Goal: Transaction & Acquisition: Download file/media

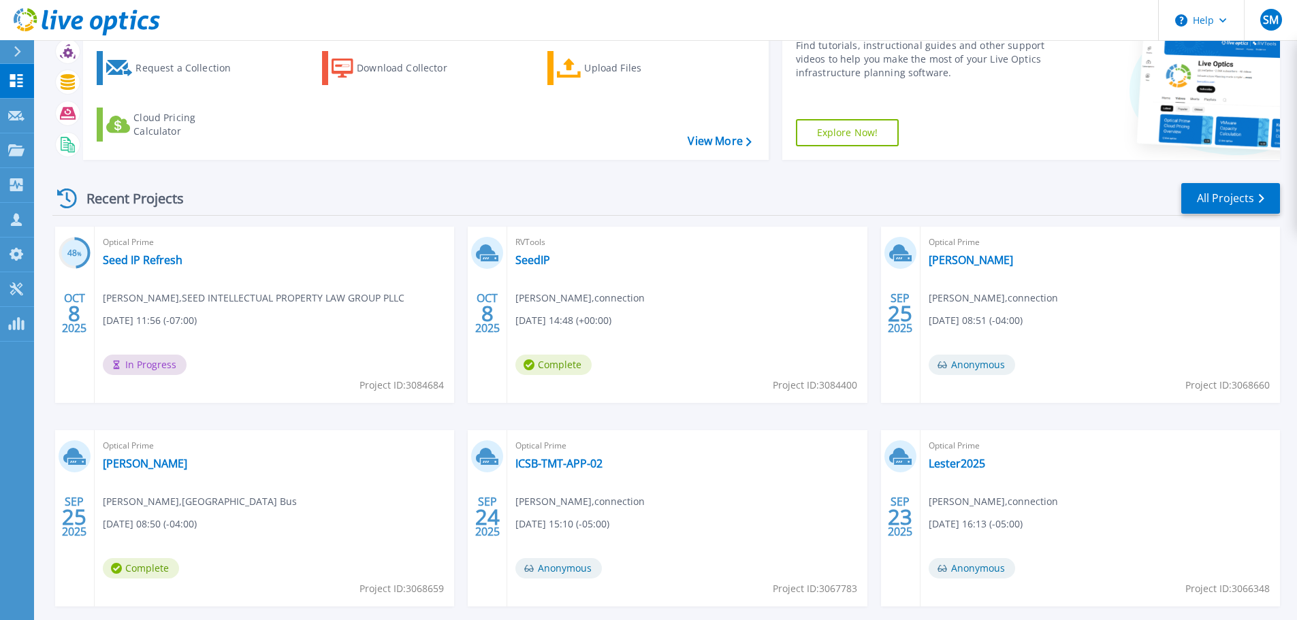
scroll to position [134, 0]
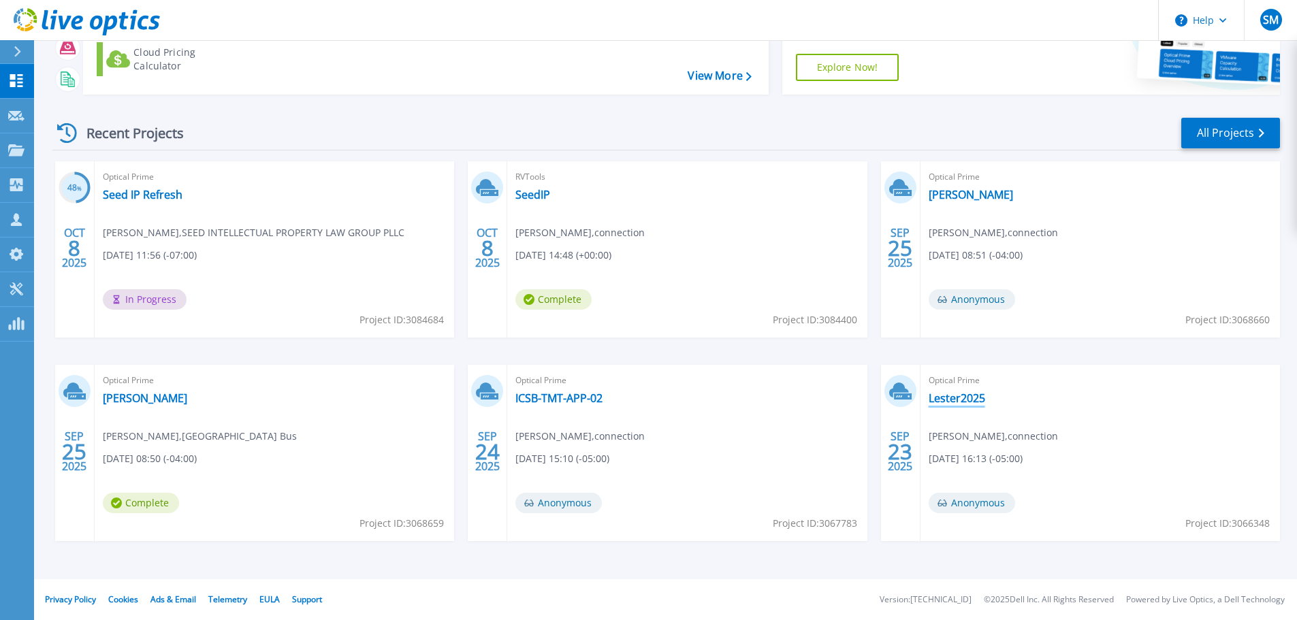
click at [958, 402] on link "Lester2025" at bounding box center [957, 398] width 57 height 14
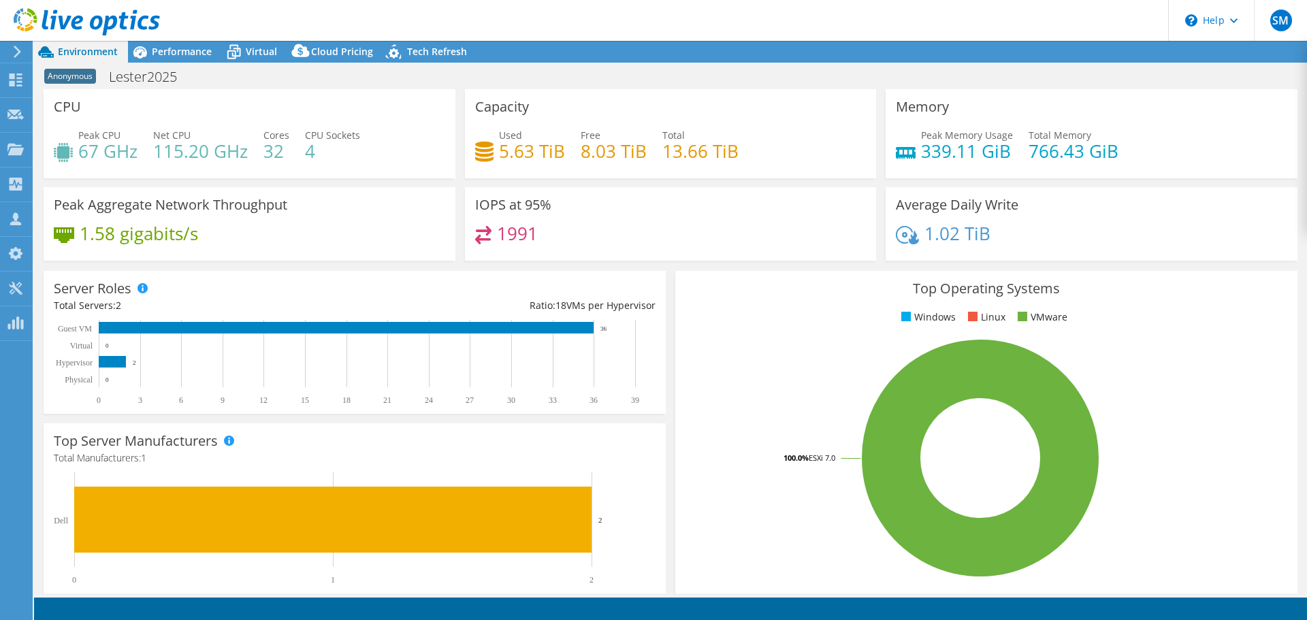
select select "USD"
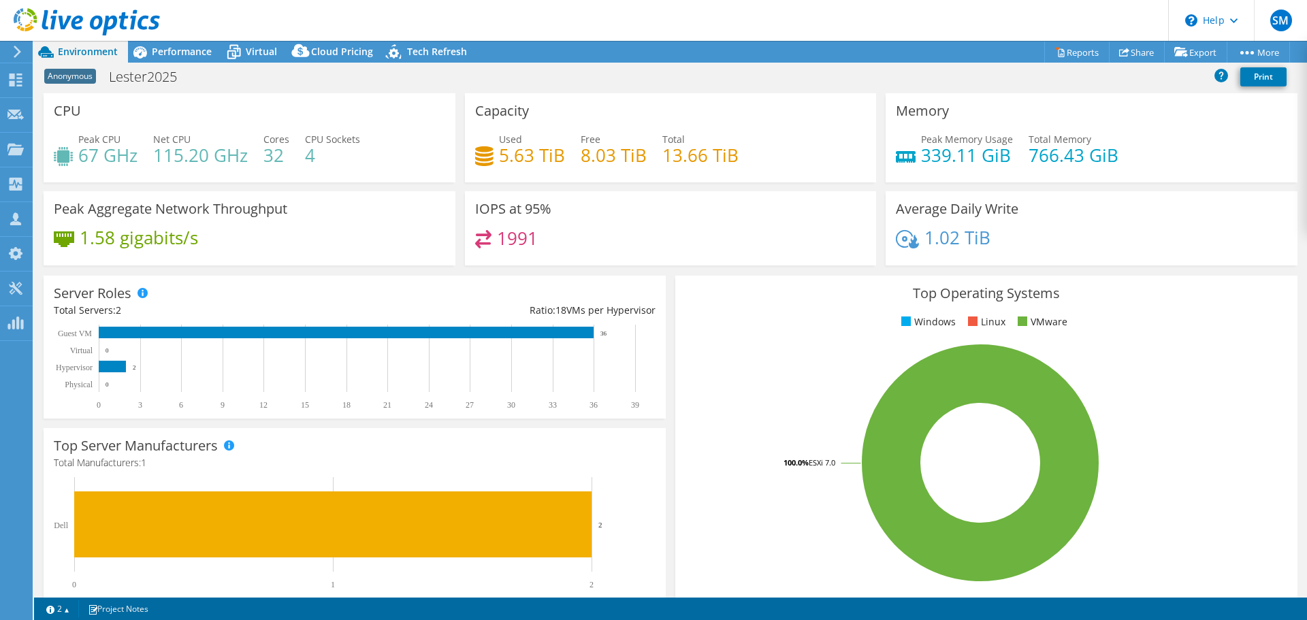
click at [346, 64] on div "Anonymous Lester2025 Print" at bounding box center [670, 76] width 1273 height 25
click at [342, 52] on span "Cloud Pricing" at bounding box center [342, 51] width 62 height 13
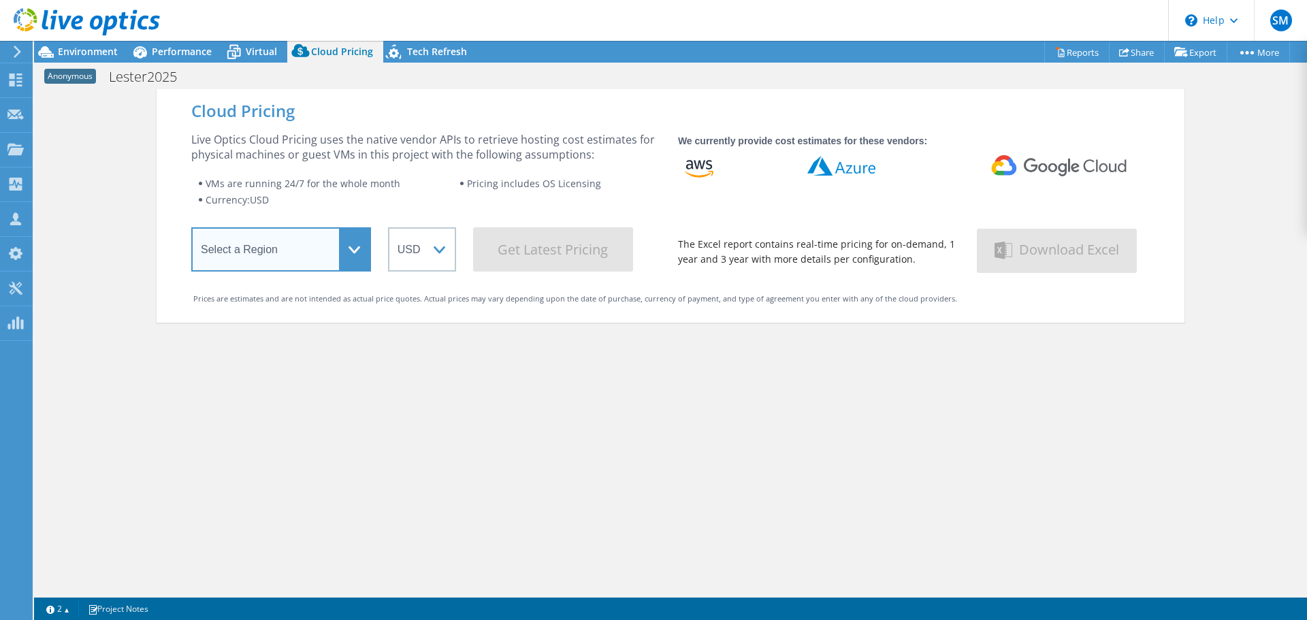
click at [357, 250] on select "Select a Region Asia Pacific (Hong Kong) Asia Pacific (Mumbai) Asia Pacific (Se…" at bounding box center [281, 249] width 180 height 44
select select "USEast"
click at [191, 230] on select "Select a Region Asia Pacific (Hong Kong) Asia Pacific (Mumbai) Asia Pacific (Se…" at bounding box center [281, 249] width 180 height 44
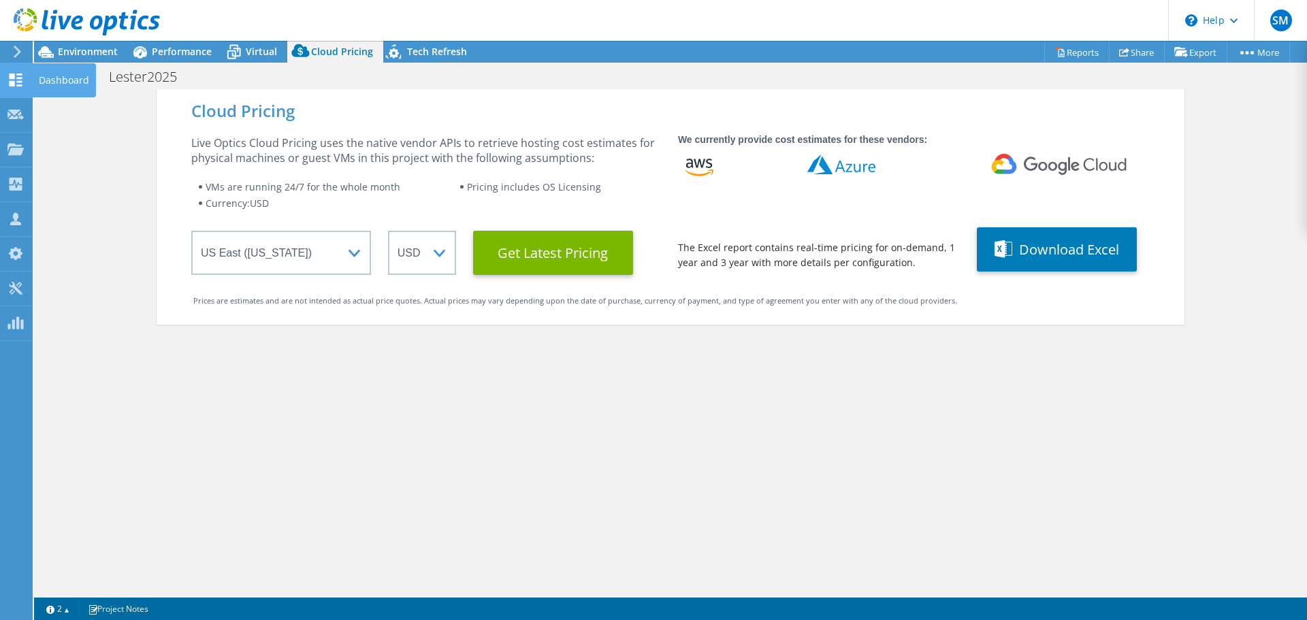
click at [60, 85] on div "Dashboard" at bounding box center [64, 80] width 64 height 34
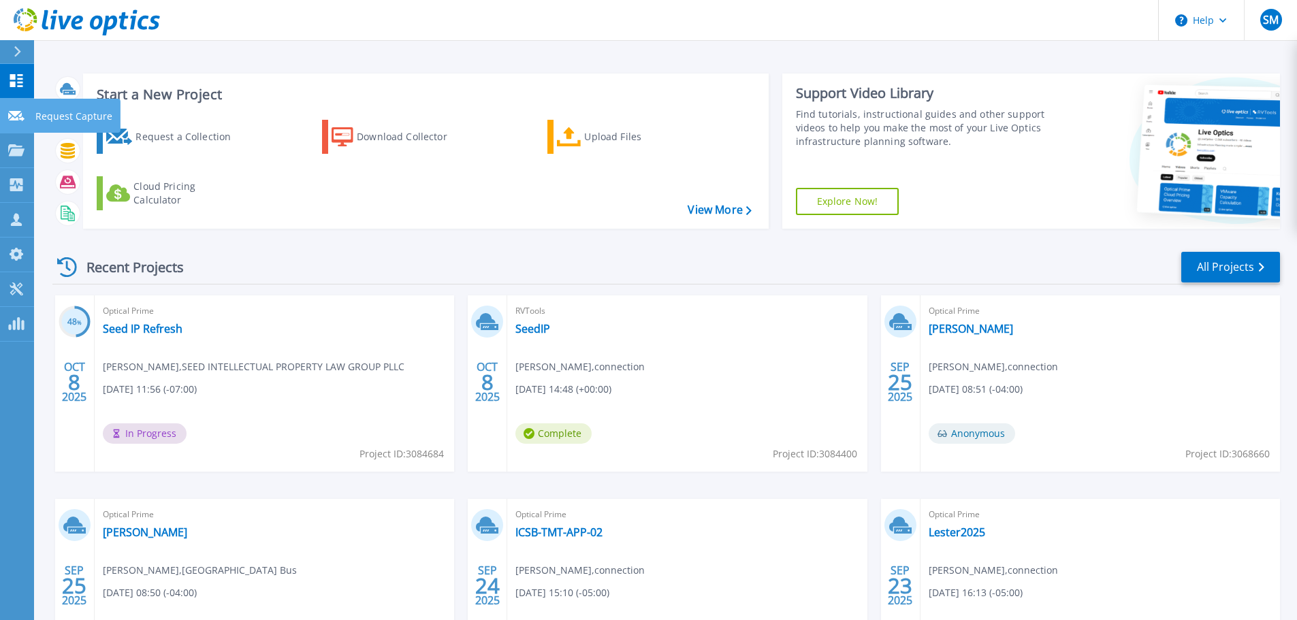
click at [52, 112] on p "Request Capture" at bounding box center [73, 116] width 77 height 35
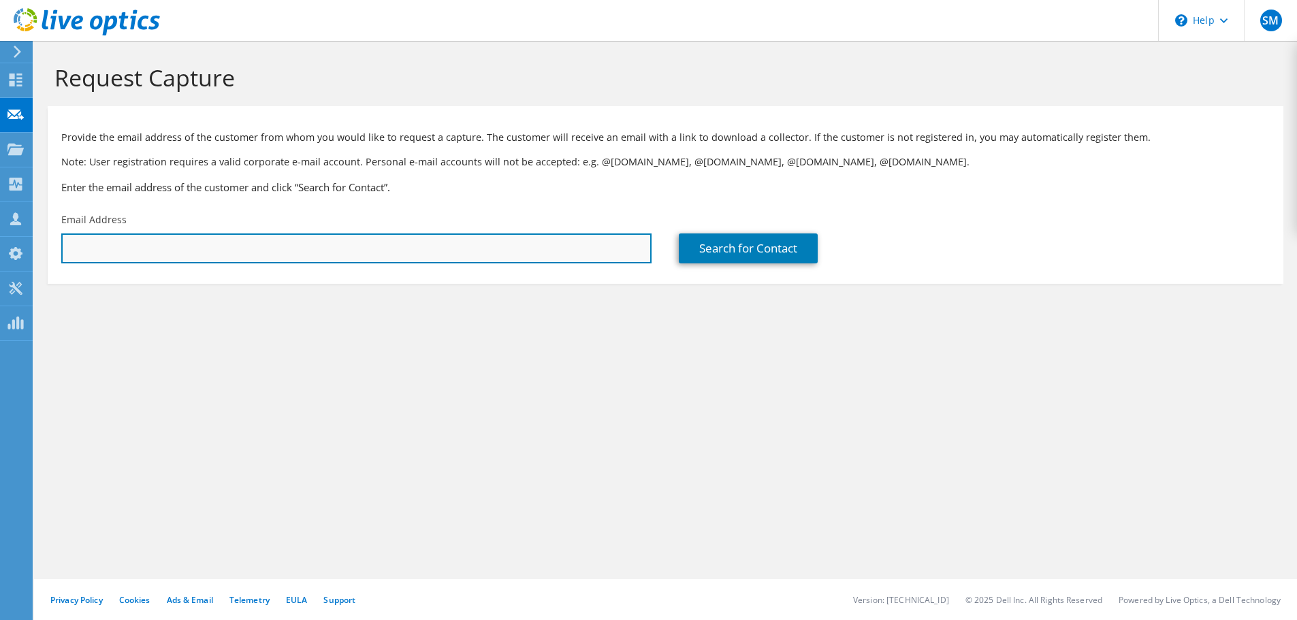
click at [435, 242] on input "text" at bounding box center [356, 249] width 590 height 30
click at [489, 251] on input "text" at bounding box center [356, 249] width 590 height 30
paste input "You can be 40+ with belly fat Or you can be 40+ and fit. Here's every tip I hav…"
type input "You can be 40+ with belly fat Or you can be 40+ and fit. Here's every tip I hav…"
drag, startPoint x: 647, startPoint y: 250, endPoint x: -61, endPoint y: 220, distance: 708.7
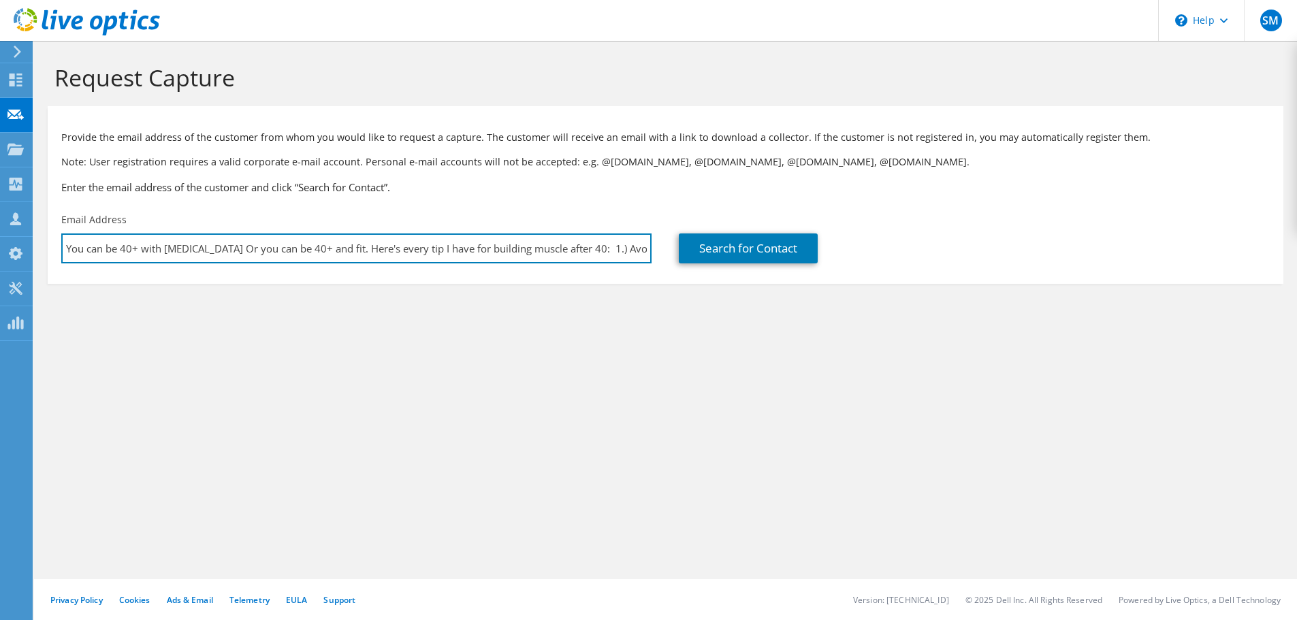
click at [0, 220] on html "SM Partner Team Member Sean Michaud sean.michaud@connection.com connection My P…" at bounding box center [648, 310] width 1297 height 620
click at [238, 240] on input "text" at bounding box center [356, 249] width 590 height 30
paste input "collint@seedip.com"
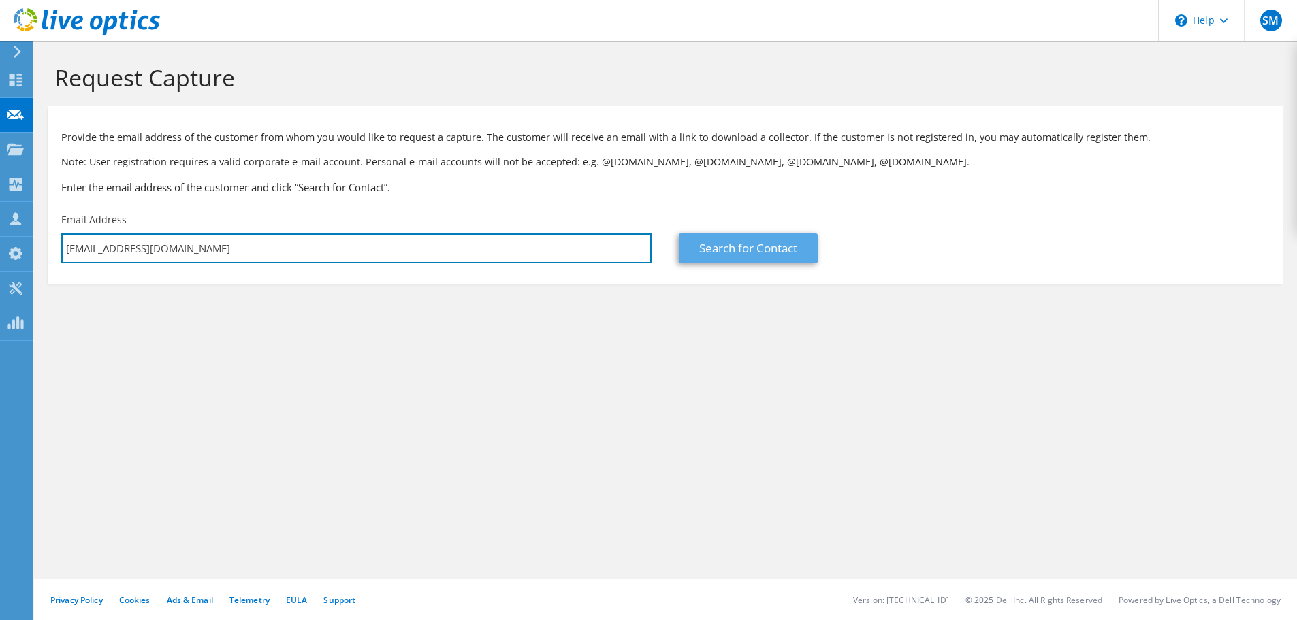
type input "collint@seedip.com"
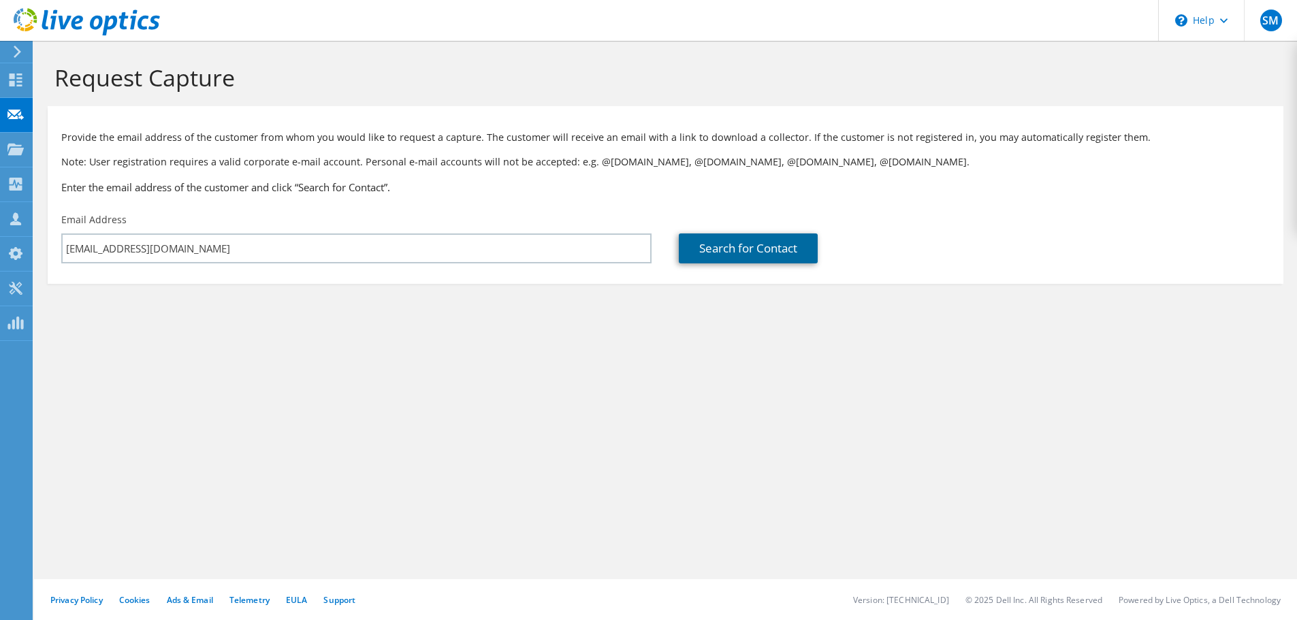
click at [741, 252] on link "Search for Contact" at bounding box center [748, 249] width 139 height 30
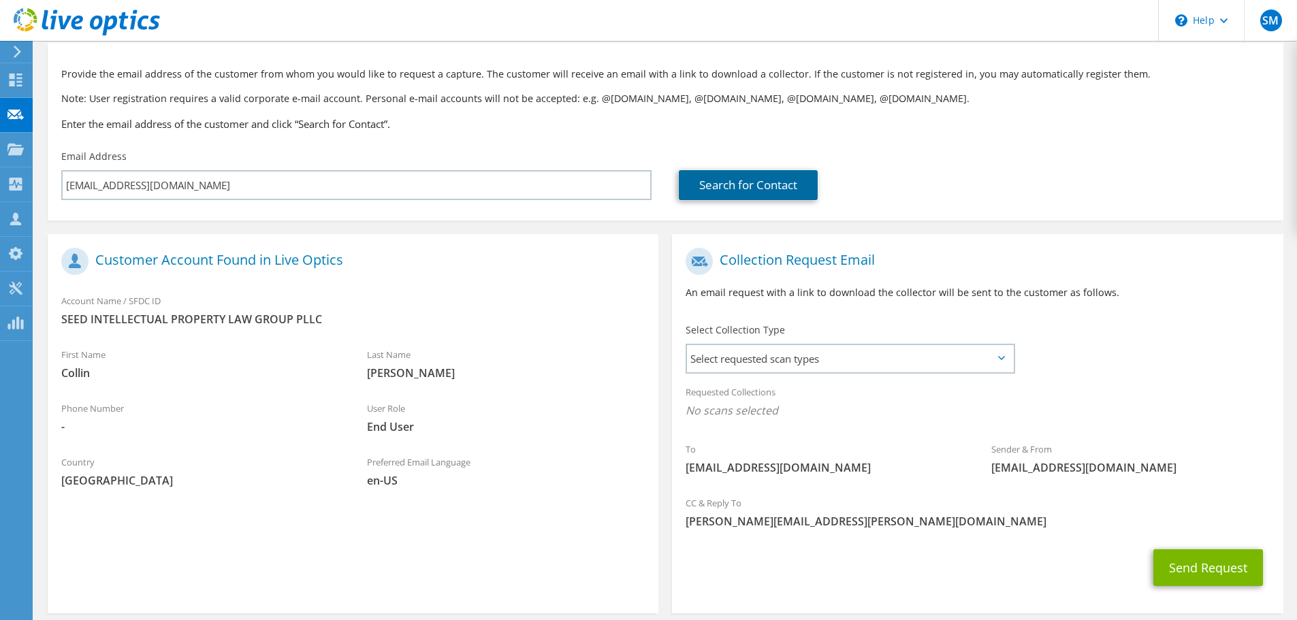
scroll to position [125, 0]
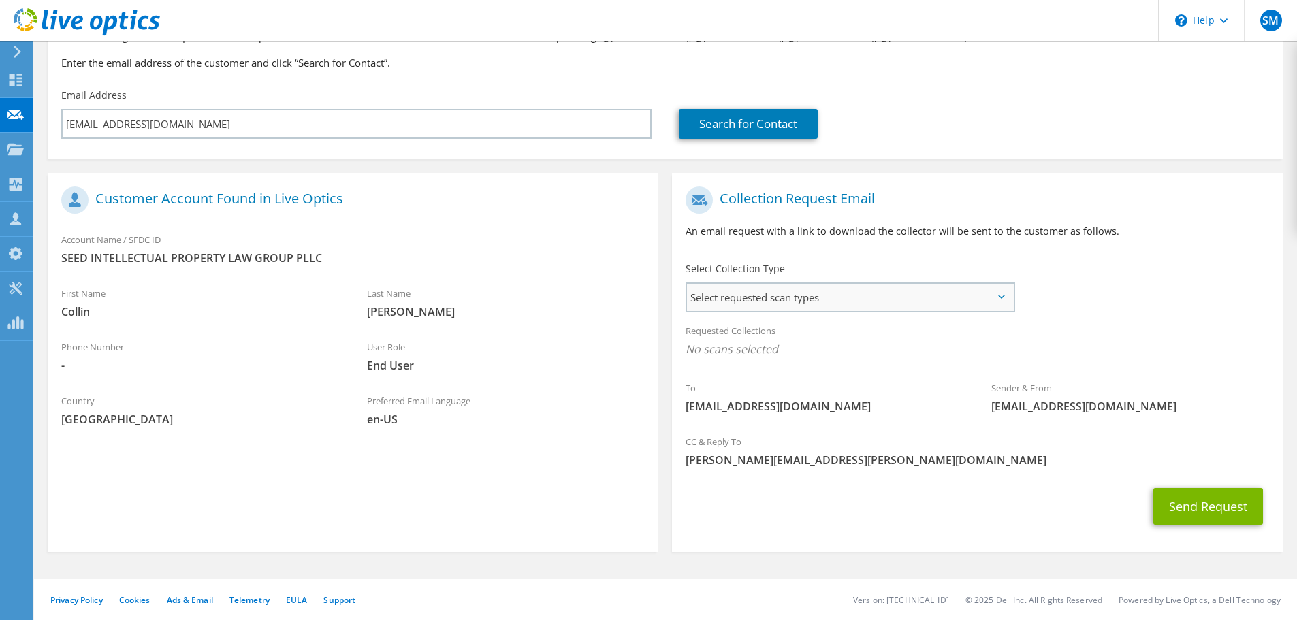
click at [896, 304] on span "Select requested scan types" at bounding box center [850, 297] width 326 height 27
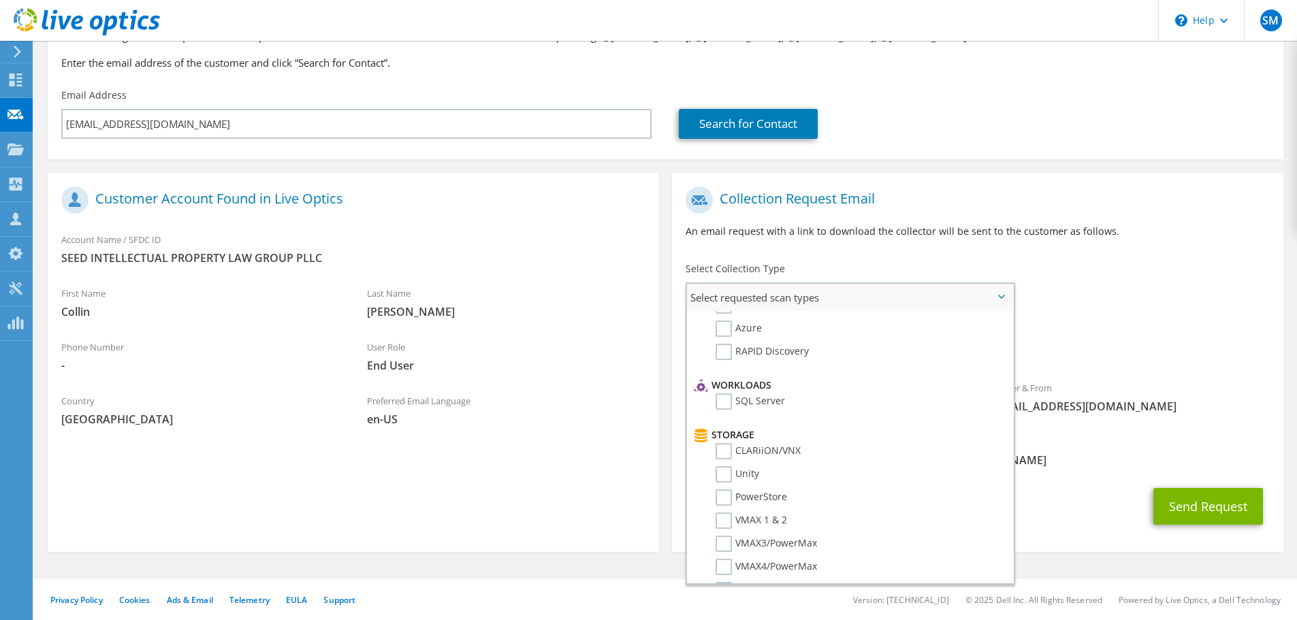
scroll to position [103, 0]
click at [729, 355] on label "Azure" at bounding box center [739, 352] width 46 height 16
click at [0, 0] on input "Azure" at bounding box center [0, 0] width 0 height 0
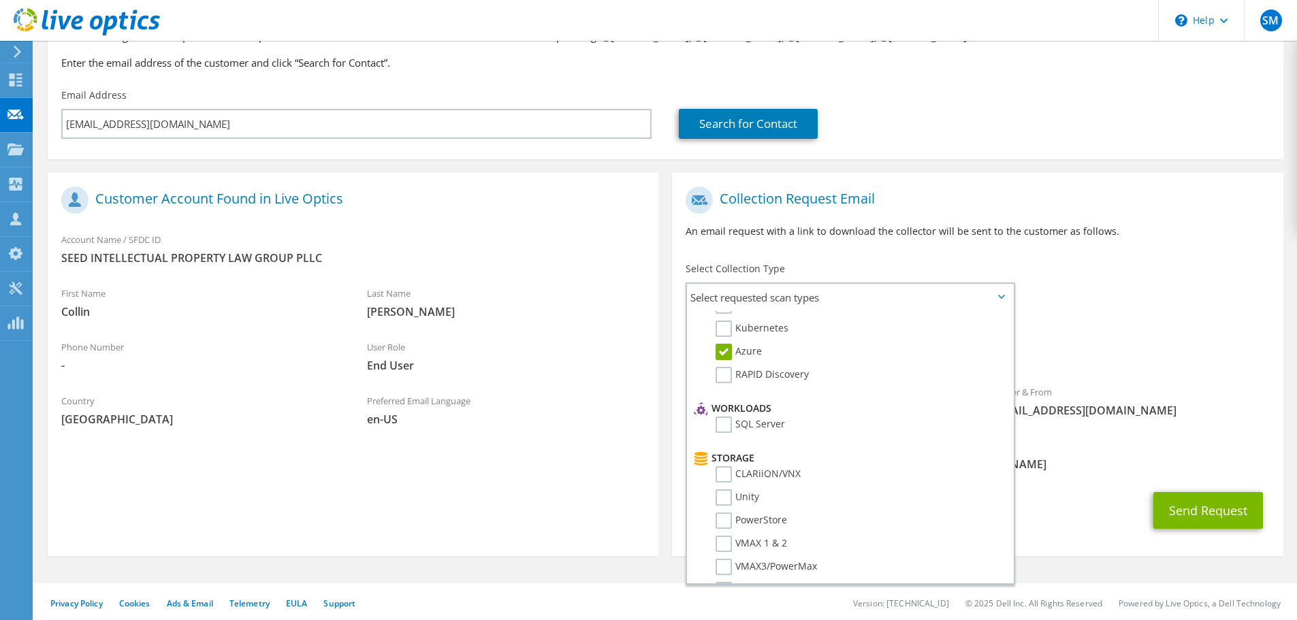
click at [887, 244] on div "Collection Request Email An email request with a link to download the collector…" at bounding box center [977, 218] width 611 height 76
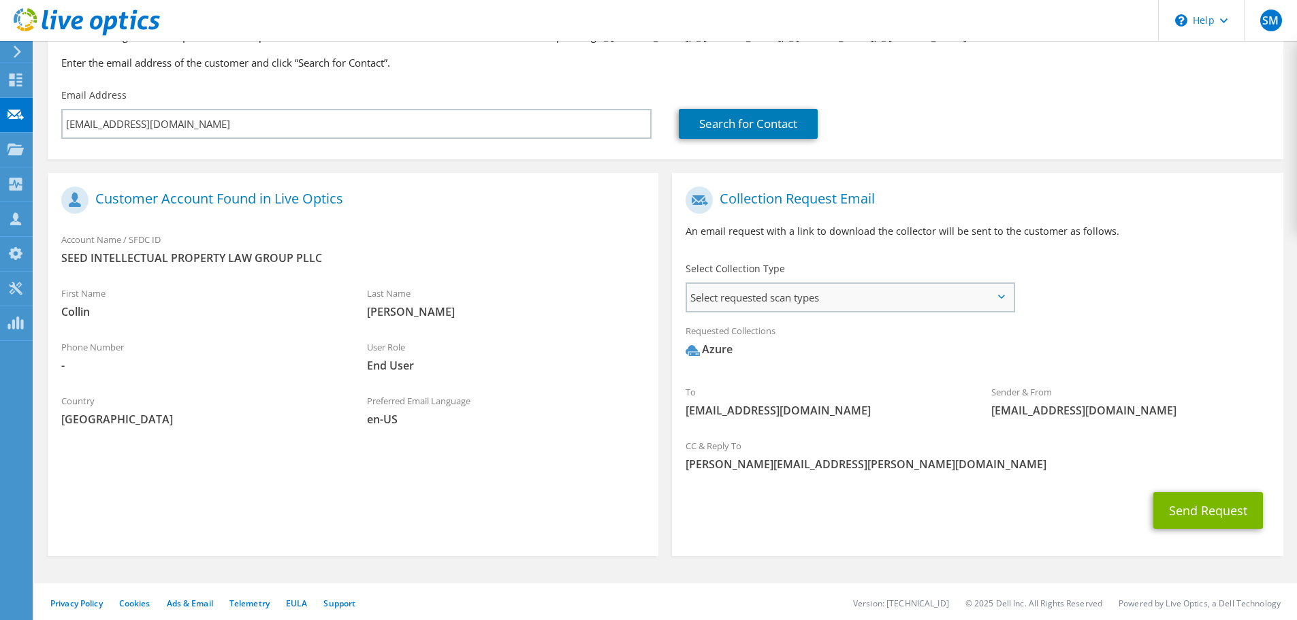
click at [851, 297] on span "Select requested scan types" at bounding box center [850, 297] width 326 height 27
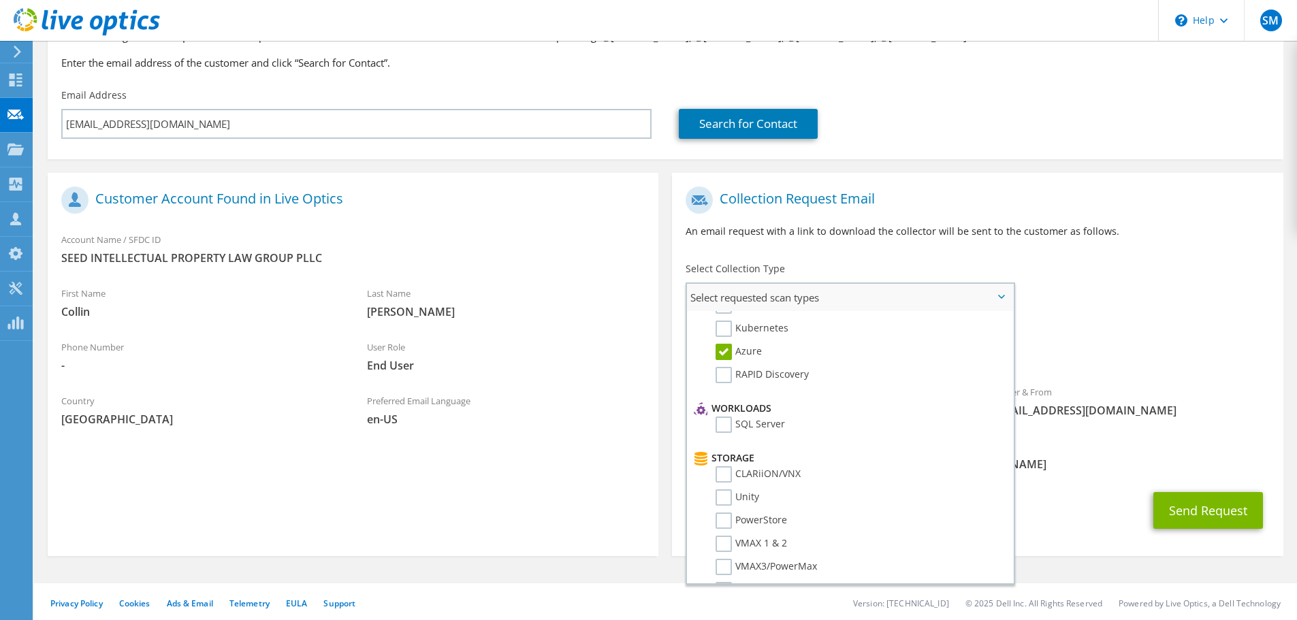
click at [723, 353] on label "Azure" at bounding box center [739, 352] width 46 height 16
click at [0, 0] on input "Azure" at bounding box center [0, 0] width 0 height 0
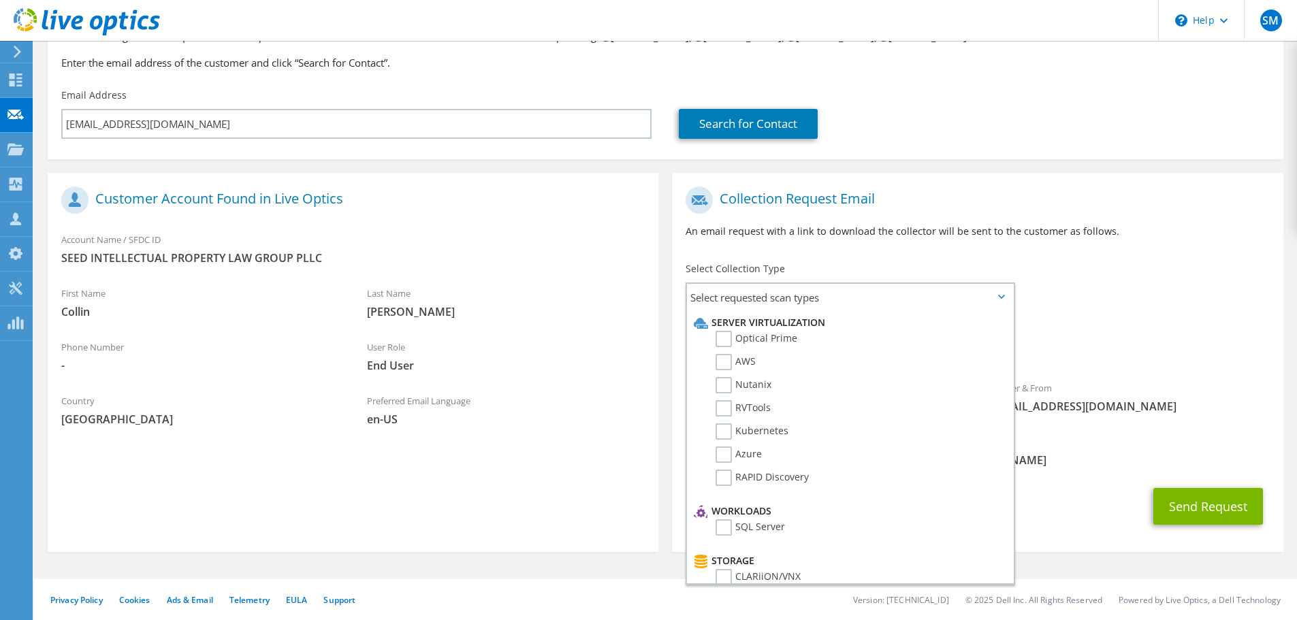
click at [925, 218] on div "Collection Request Email An email request with a link to download the collector…" at bounding box center [977, 218] width 611 height 76
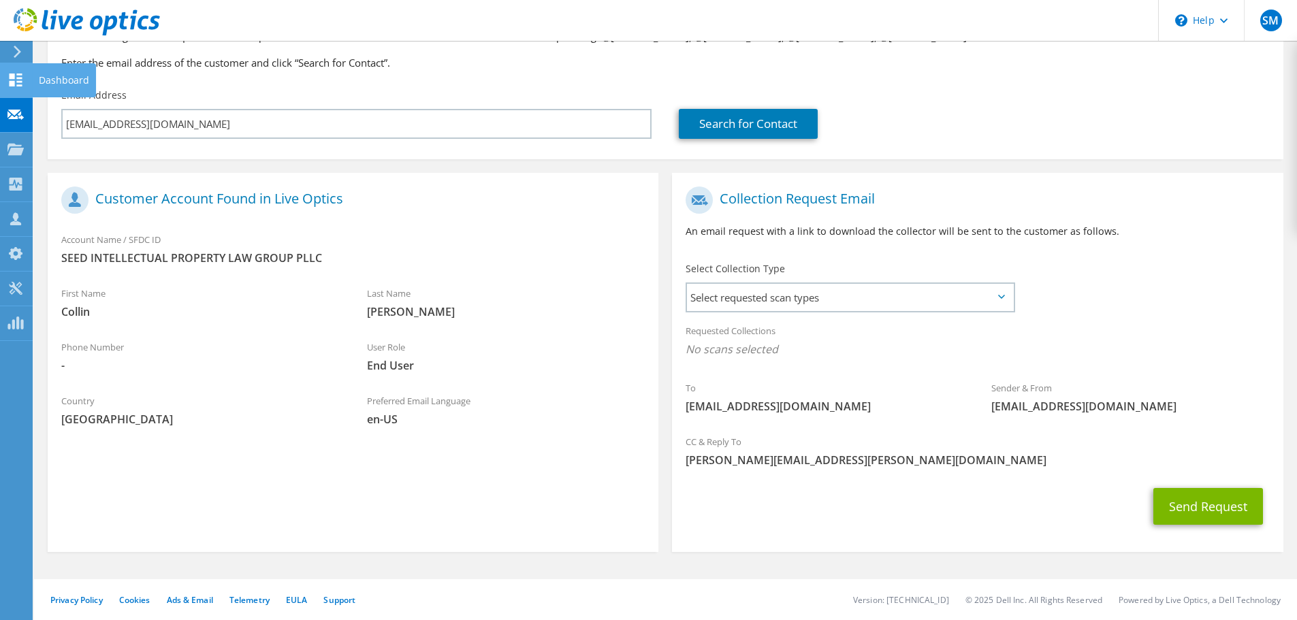
click at [12, 79] on icon at bounding box center [15, 80] width 16 height 13
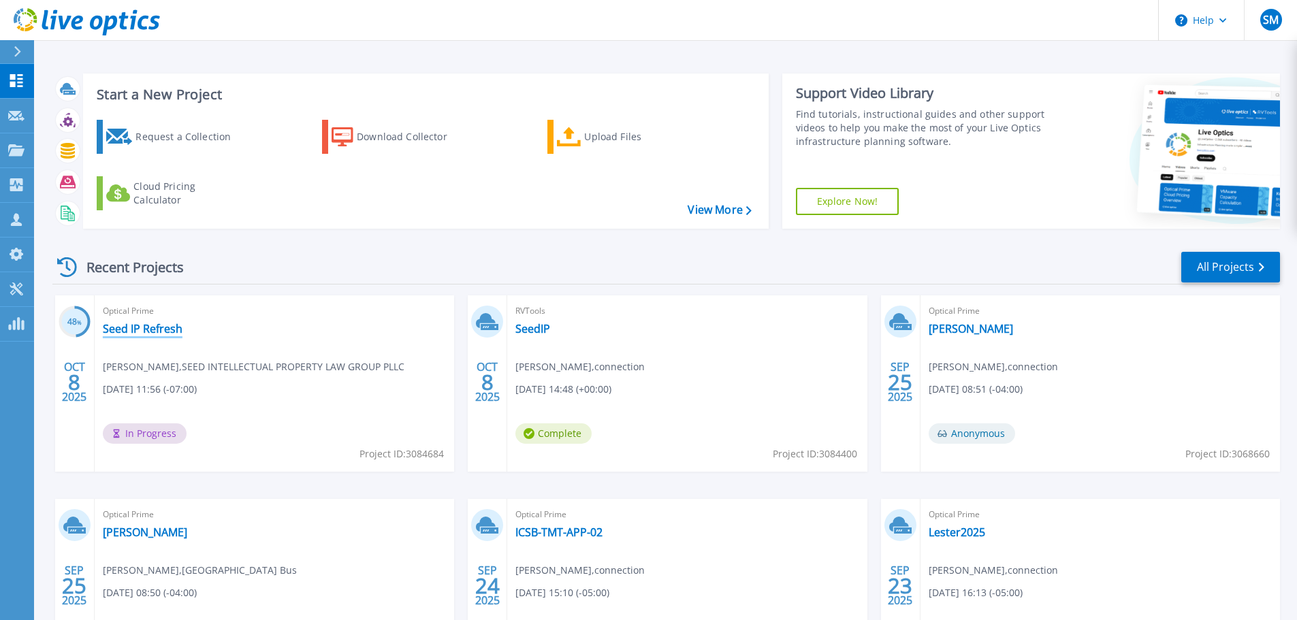
click at [126, 326] on link "Seed IP Refresh" at bounding box center [143, 329] width 80 height 14
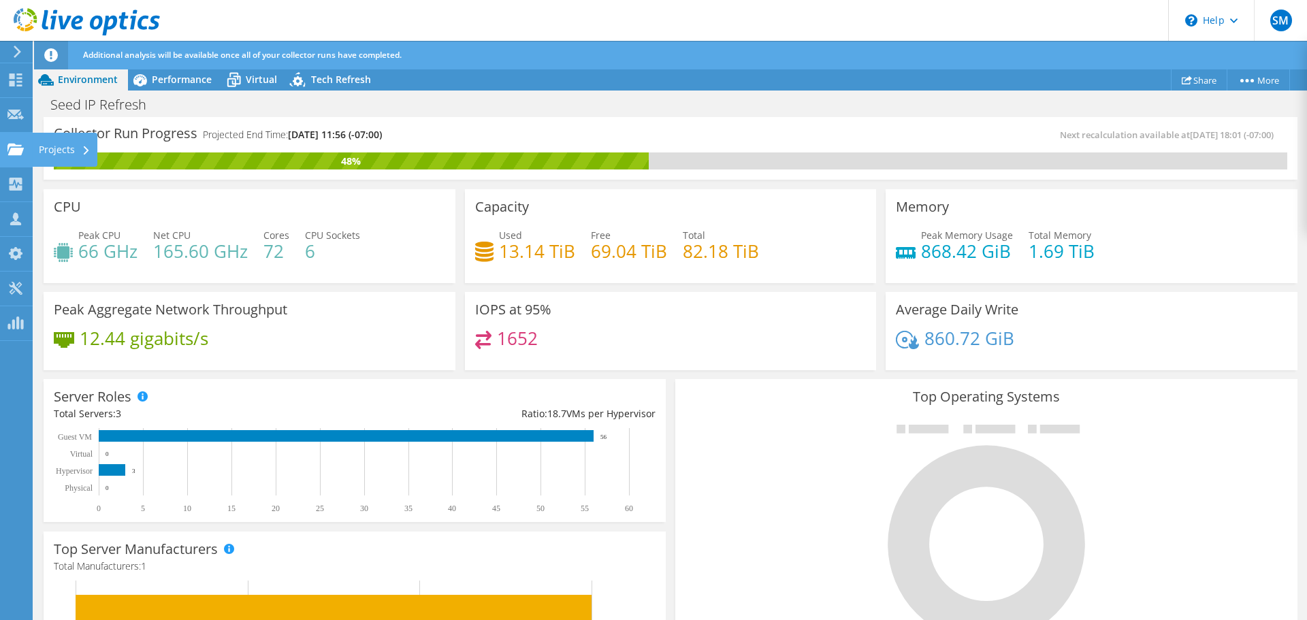
click at [19, 153] on use at bounding box center [15, 149] width 16 height 12
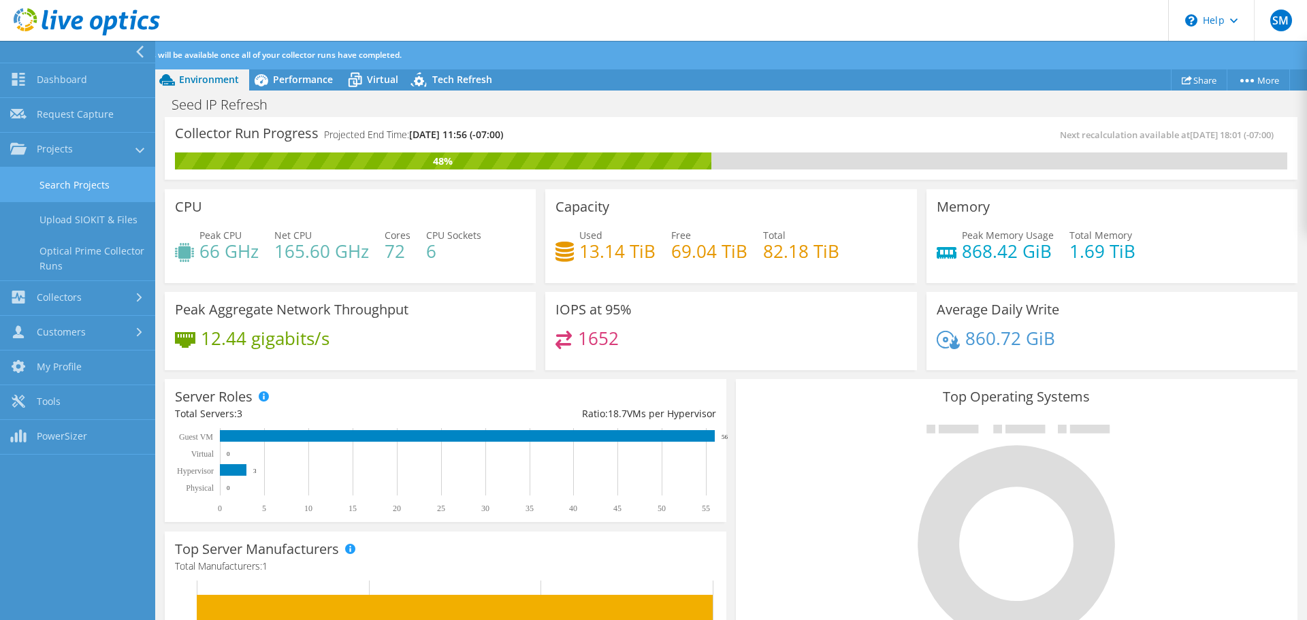
click at [59, 193] on link "Search Projects" at bounding box center [77, 184] width 155 height 35
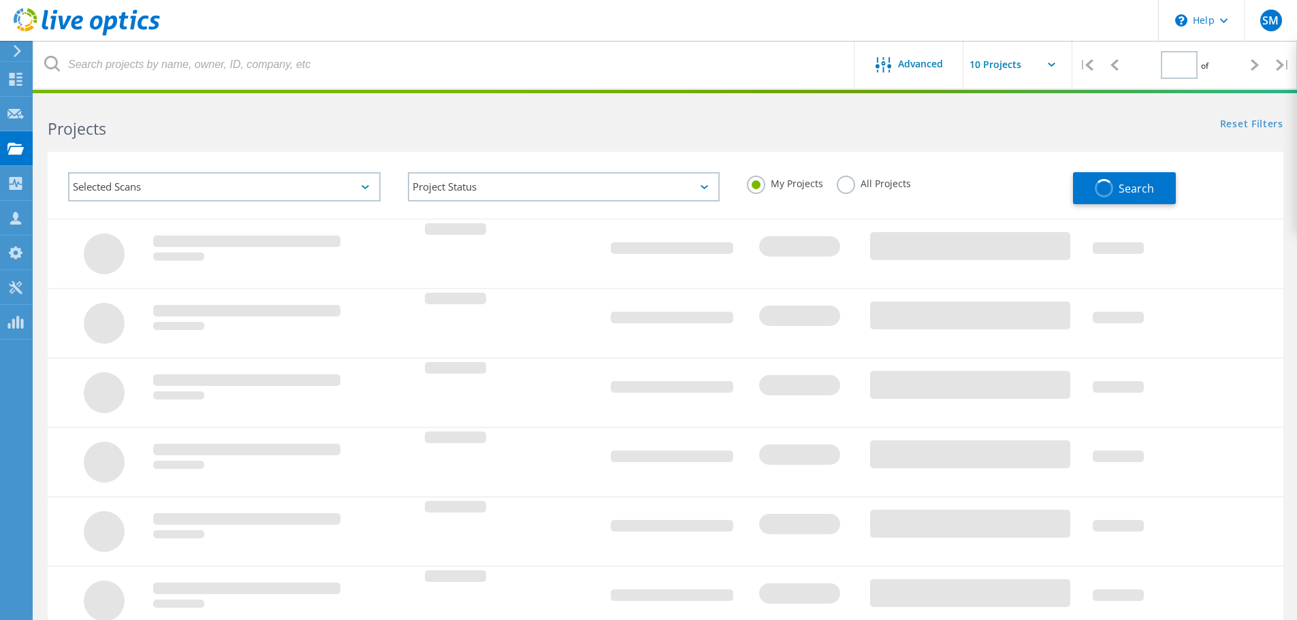
type input "1"
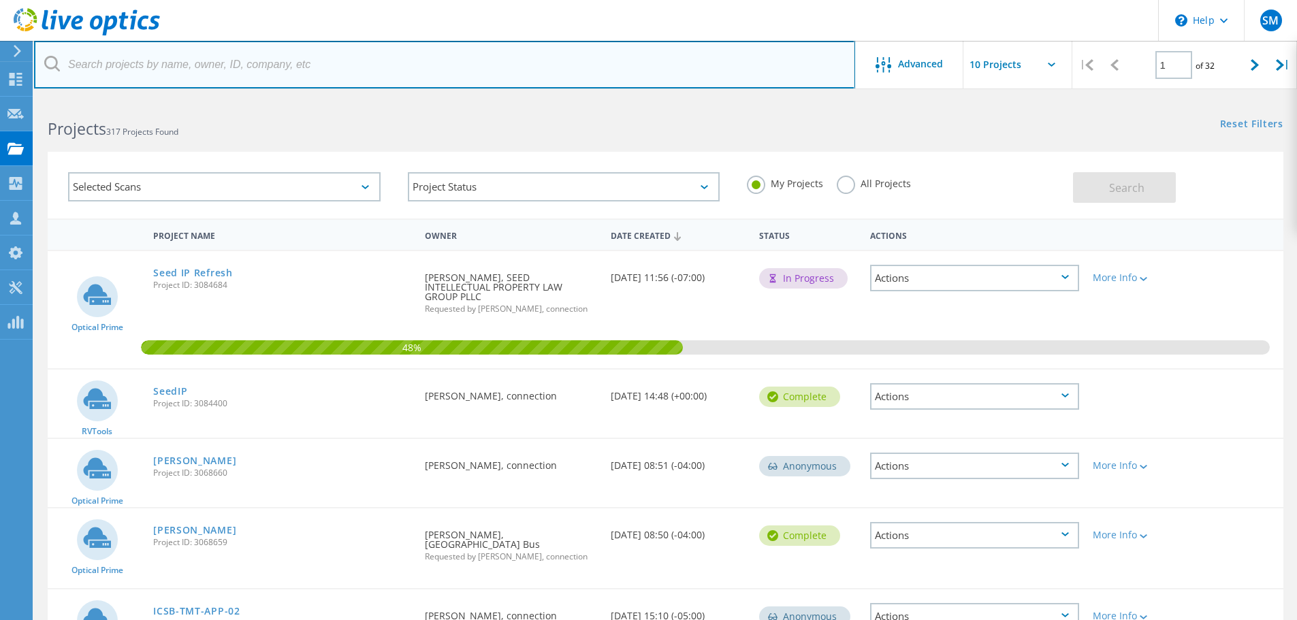
click at [260, 65] on input "text" at bounding box center [444, 65] width 821 height 48
type input "seed"
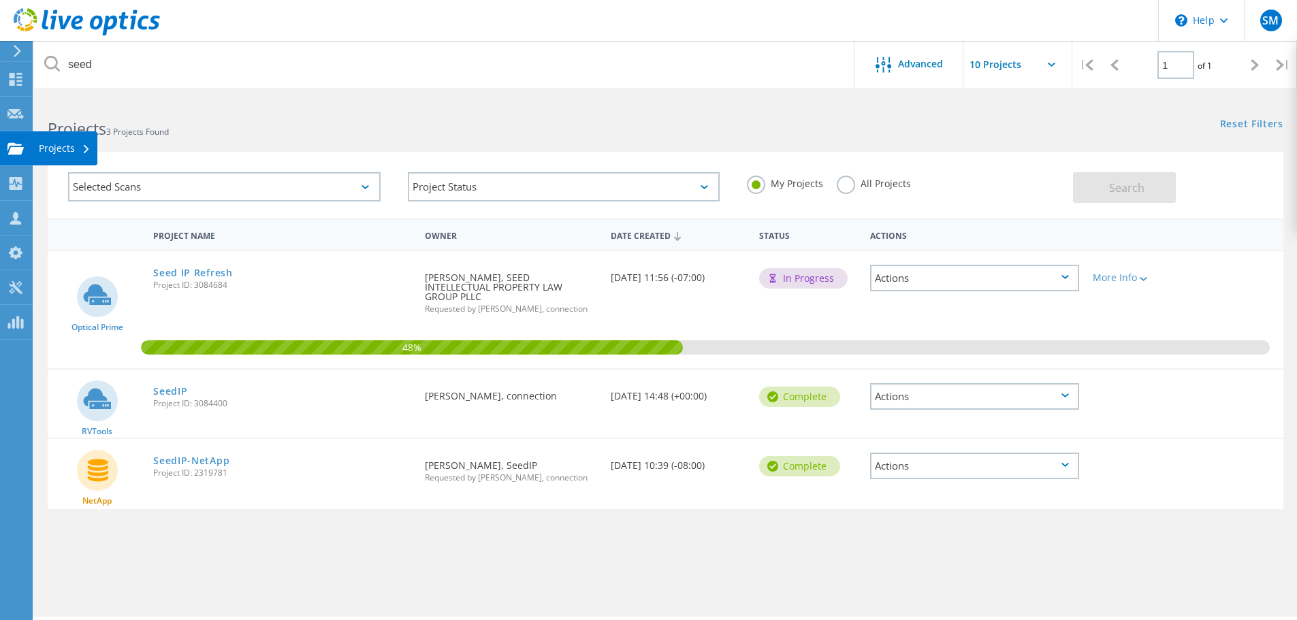
click at [60, 150] on div "Projects" at bounding box center [65, 149] width 52 height 10
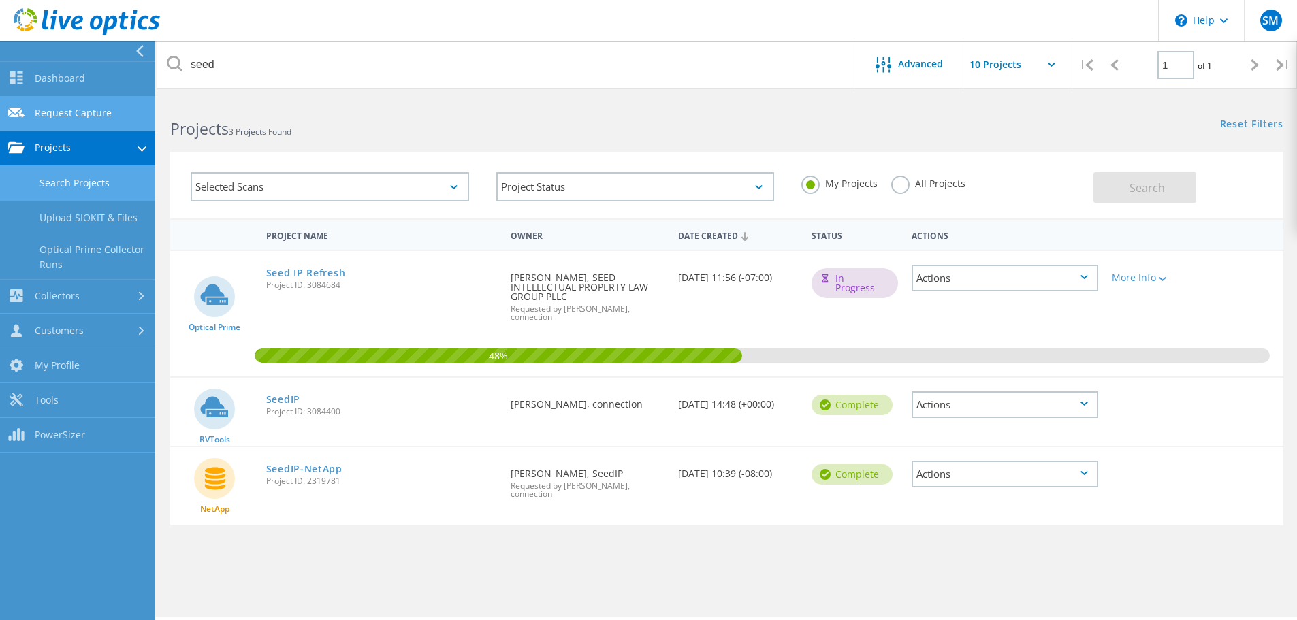
click at [42, 109] on link "Request Capture" at bounding box center [77, 114] width 155 height 35
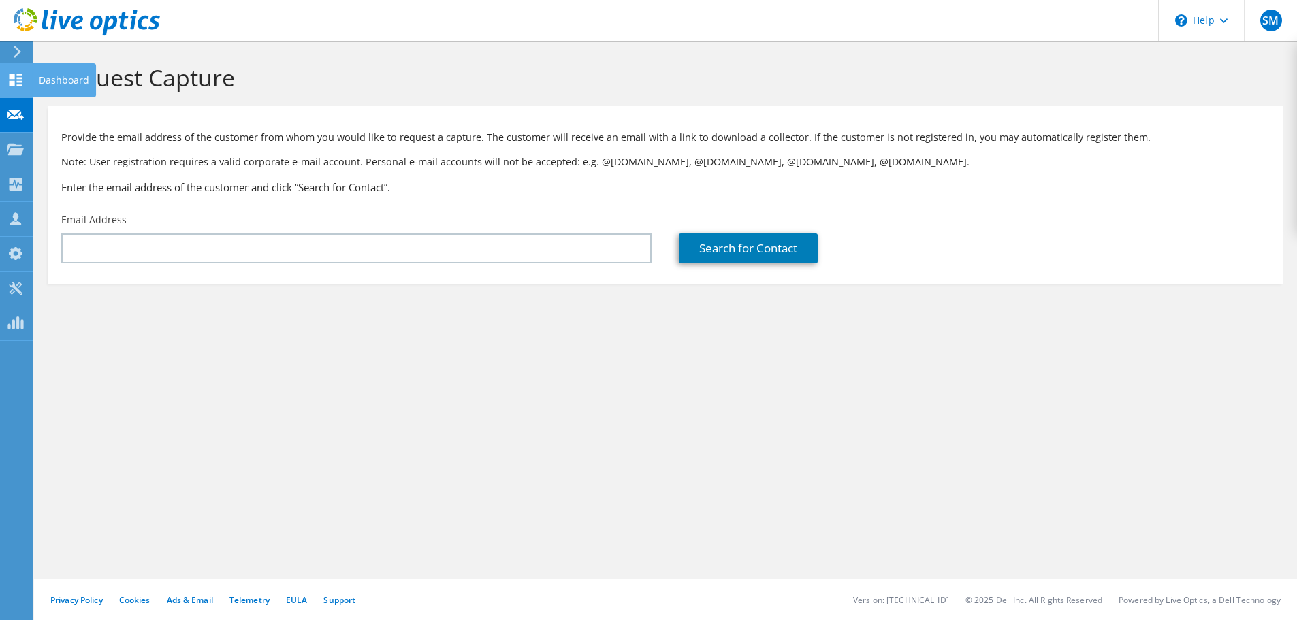
click at [19, 78] on use at bounding box center [16, 80] width 13 height 13
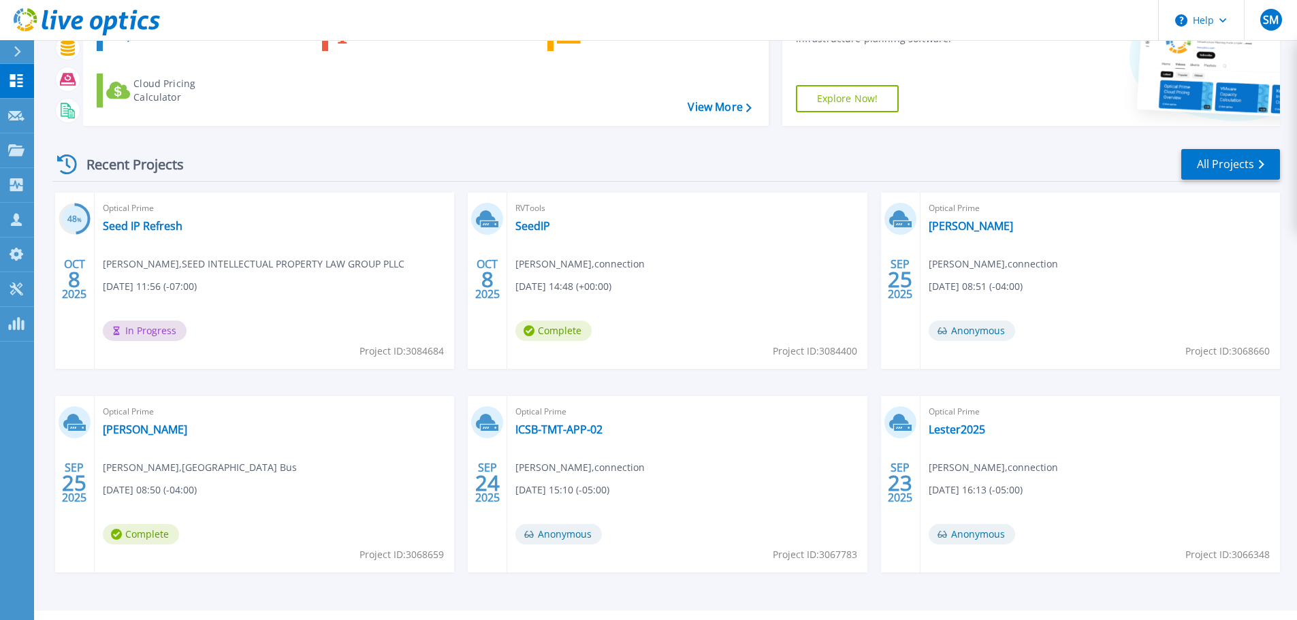
scroll to position [134, 0]
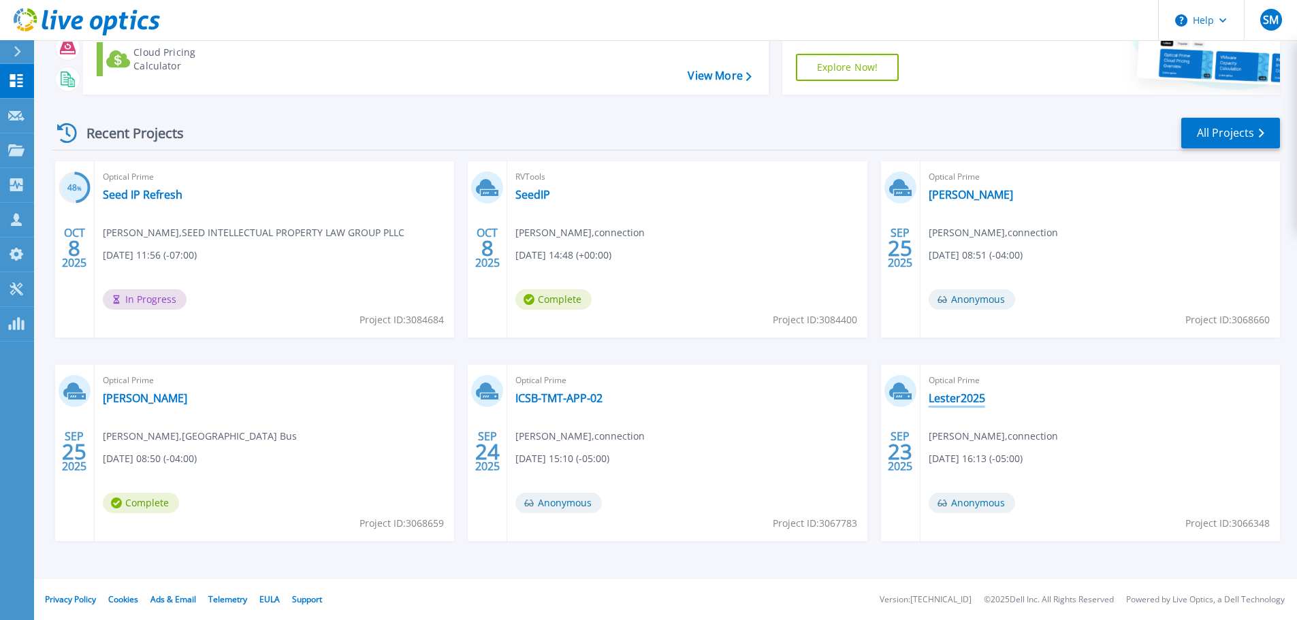
click at [958, 398] on link "Lester2025" at bounding box center [957, 398] width 57 height 14
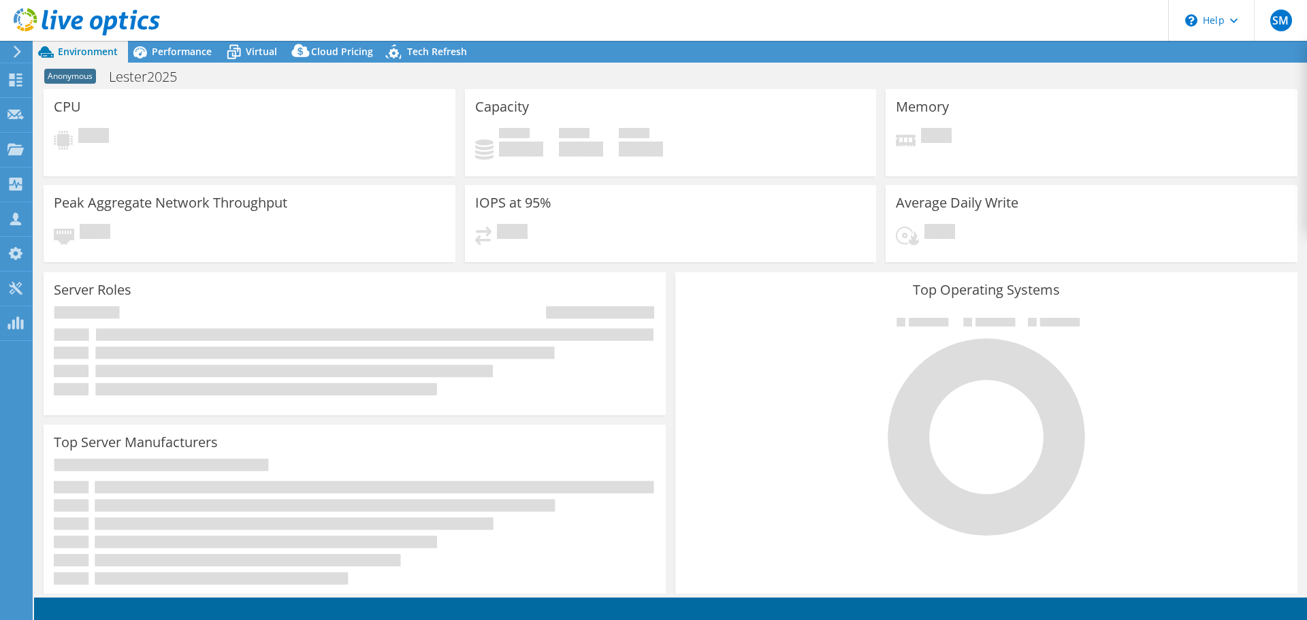
select select "USD"
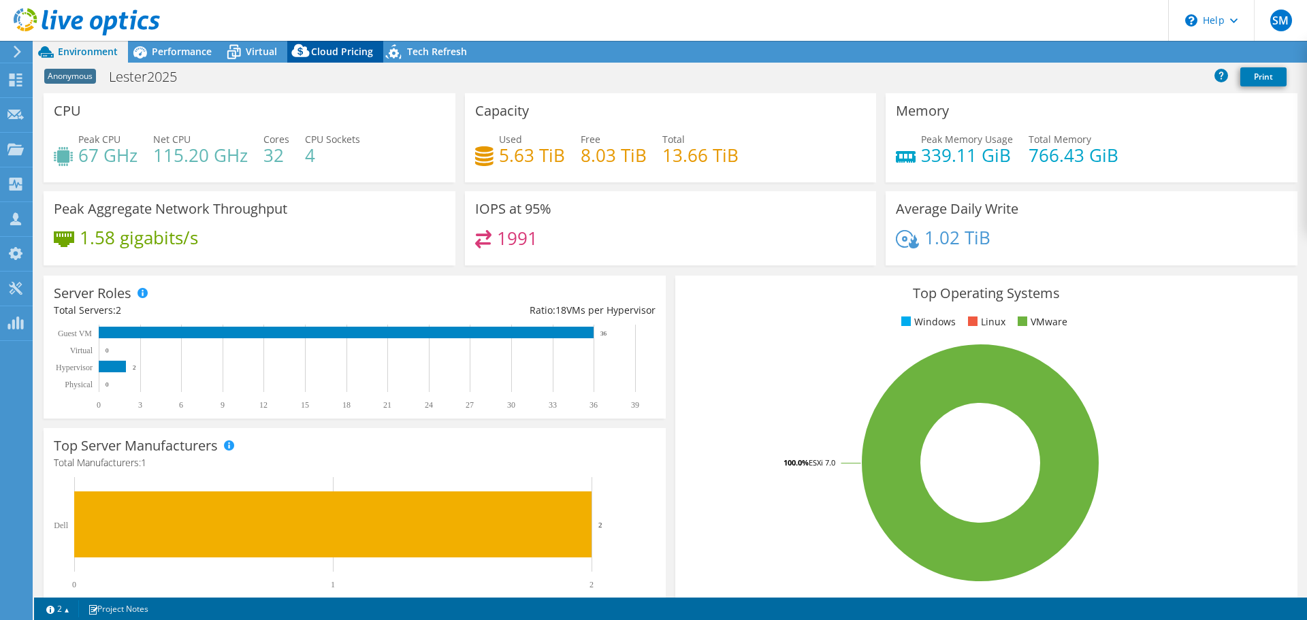
click at [328, 48] on span "Cloud Pricing" at bounding box center [342, 51] width 62 height 13
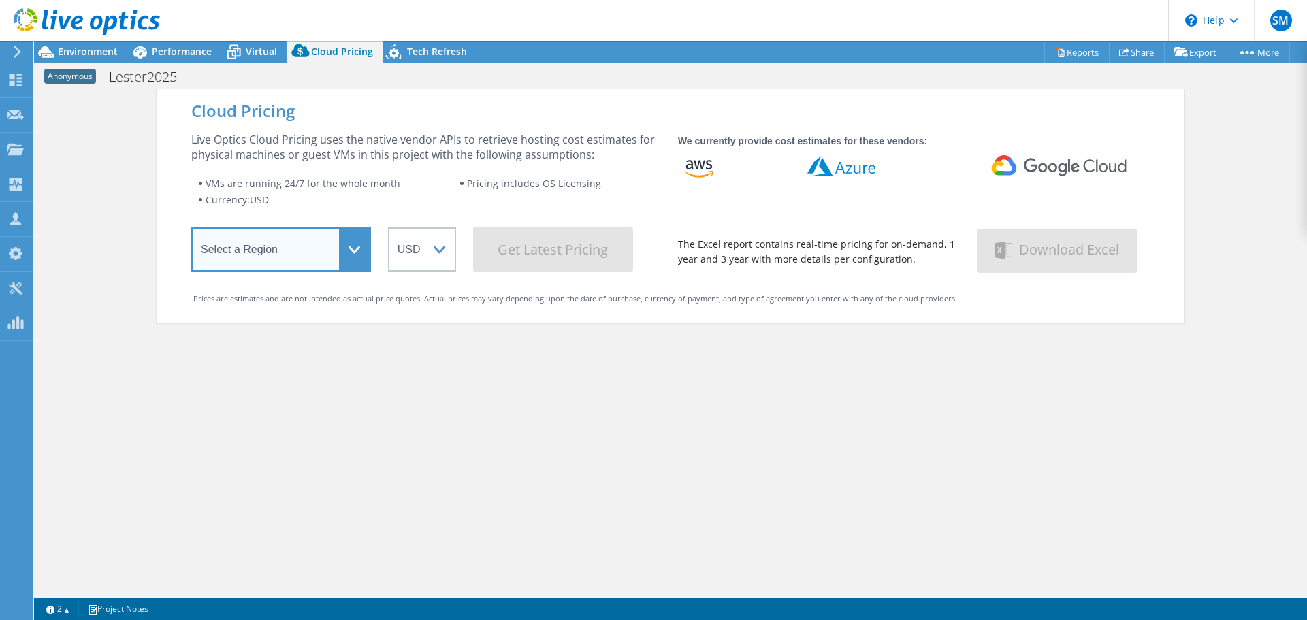
click at [324, 257] on select "Select a Region [GEOGRAPHIC_DATA] ([GEOGRAPHIC_DATA]) [GEOGRAPHIC_DATA] ([GEOGR…" at bounding box center [281, 249] width 180 height 44
select select "USEast"
click at [191, 230] on select "Select a Region [GEOGRAPHIC_DATA] ([GEOGRAPHIC_DATA]) [GEOGRAPHIC_DATA] ([GEOGR…" at bounding box center [281, 249] width 180 height 44
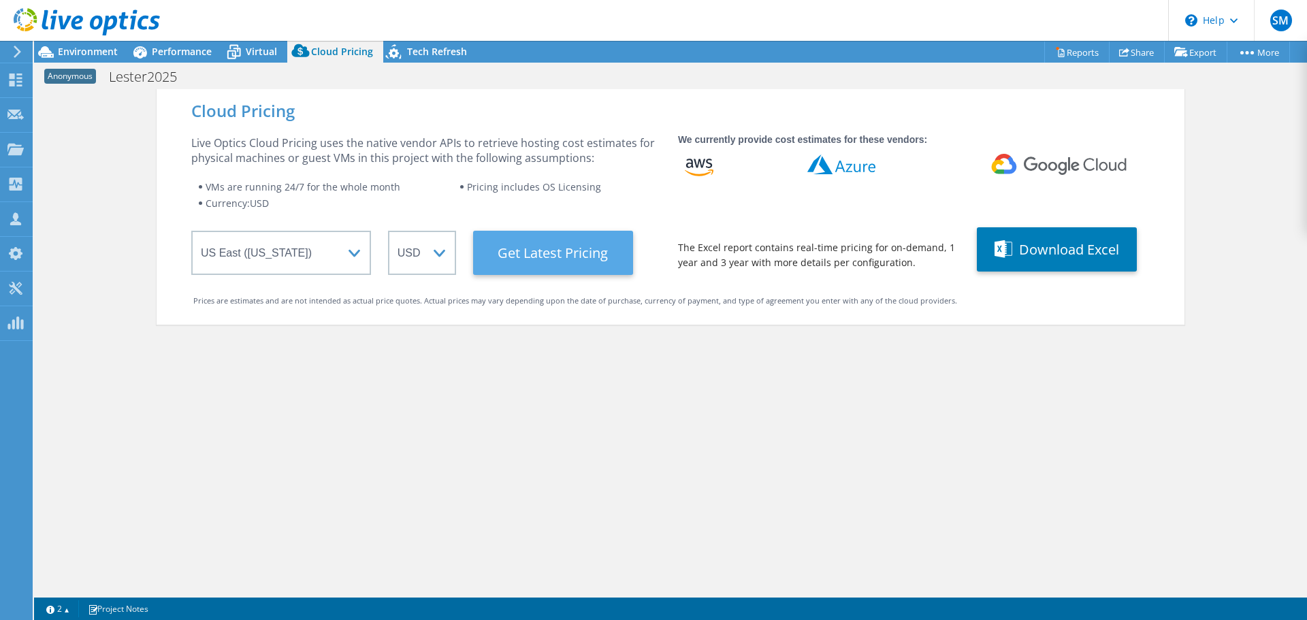
click at [523, 251] on Latest "Get Latest Pricing" at bounding box center [553, 253] width 160 height 44
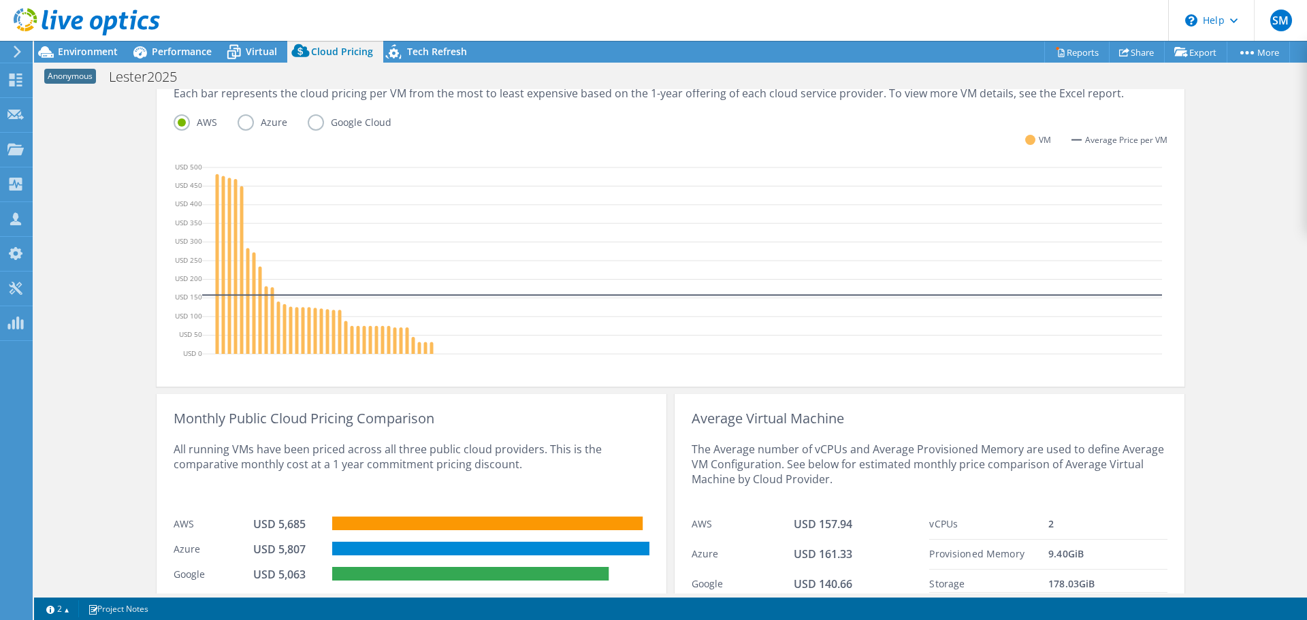
scroll to position [268, 0]
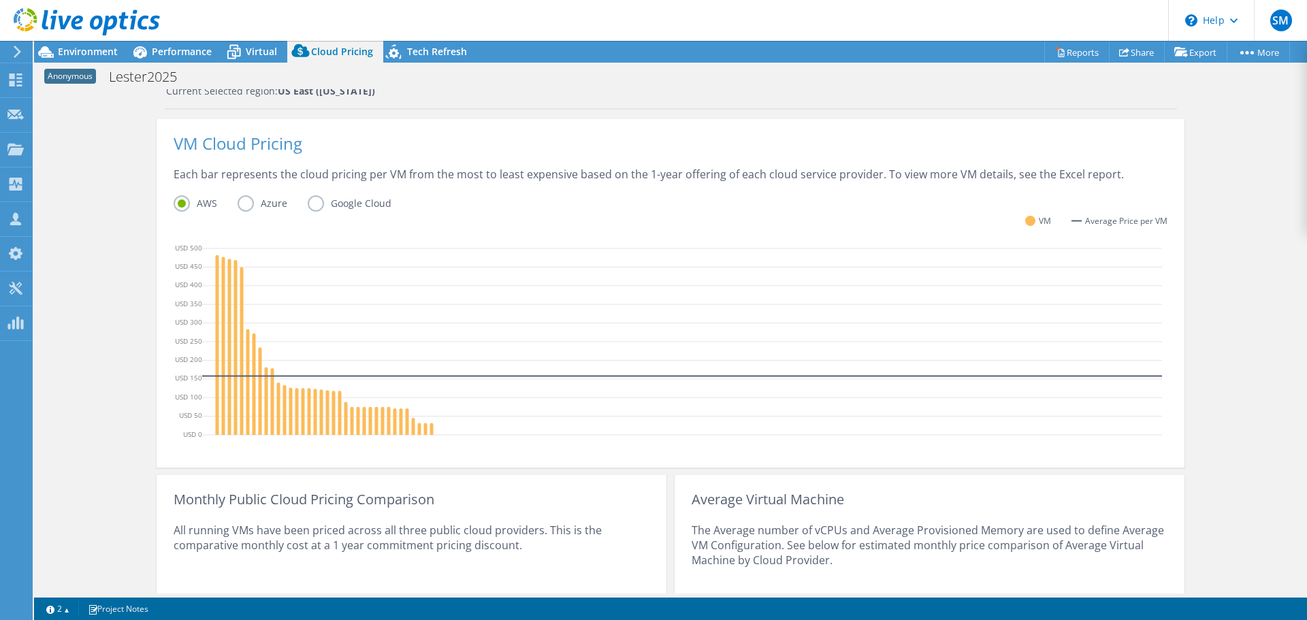
click at [238, 202] on label "Azure" at bounding box center [273, 203] width 70 height 16
click at [0, 0] on input "Azure" at bounding box center [0, 0] width 0 height 0
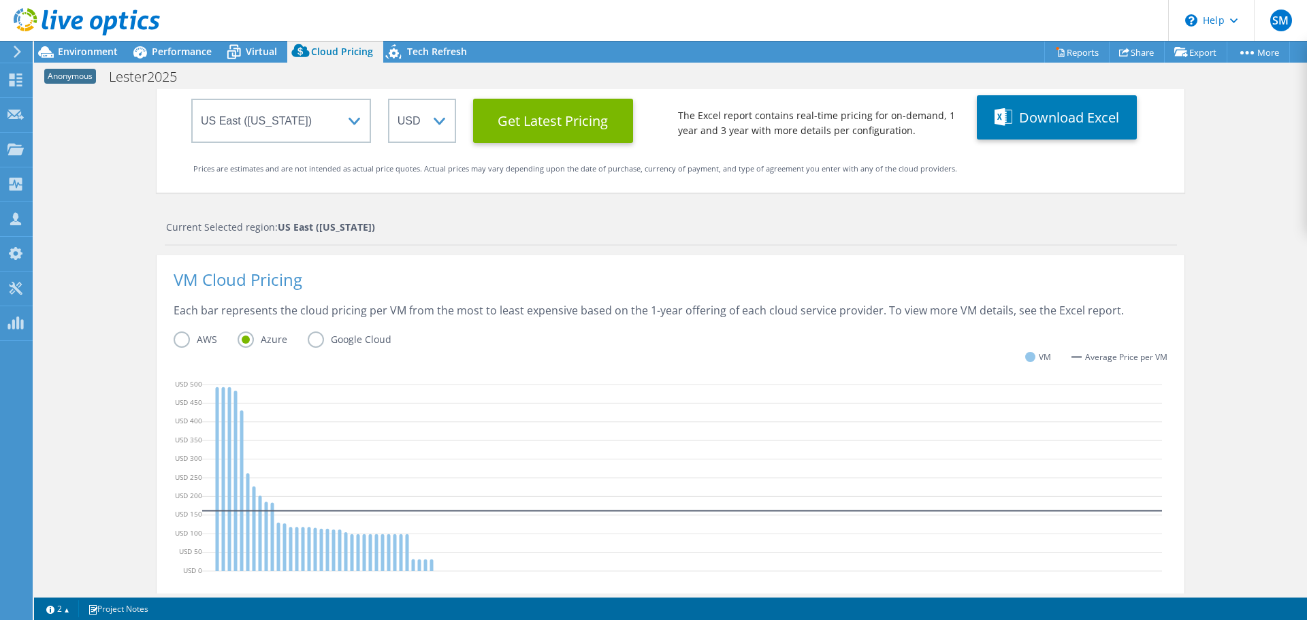
scroll to position [175, 0]
click at [1050, 125] on button "Download Excel" at bounding box center [1057, 117] width 160 height 44
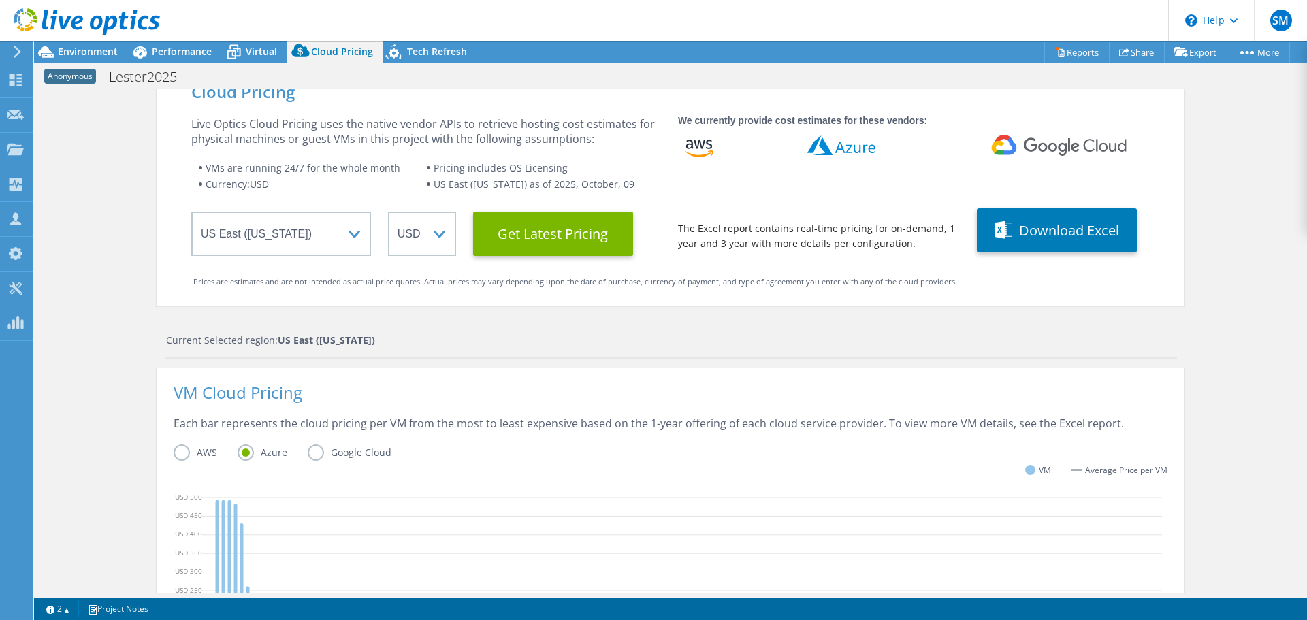
scroll to position [0, 0]
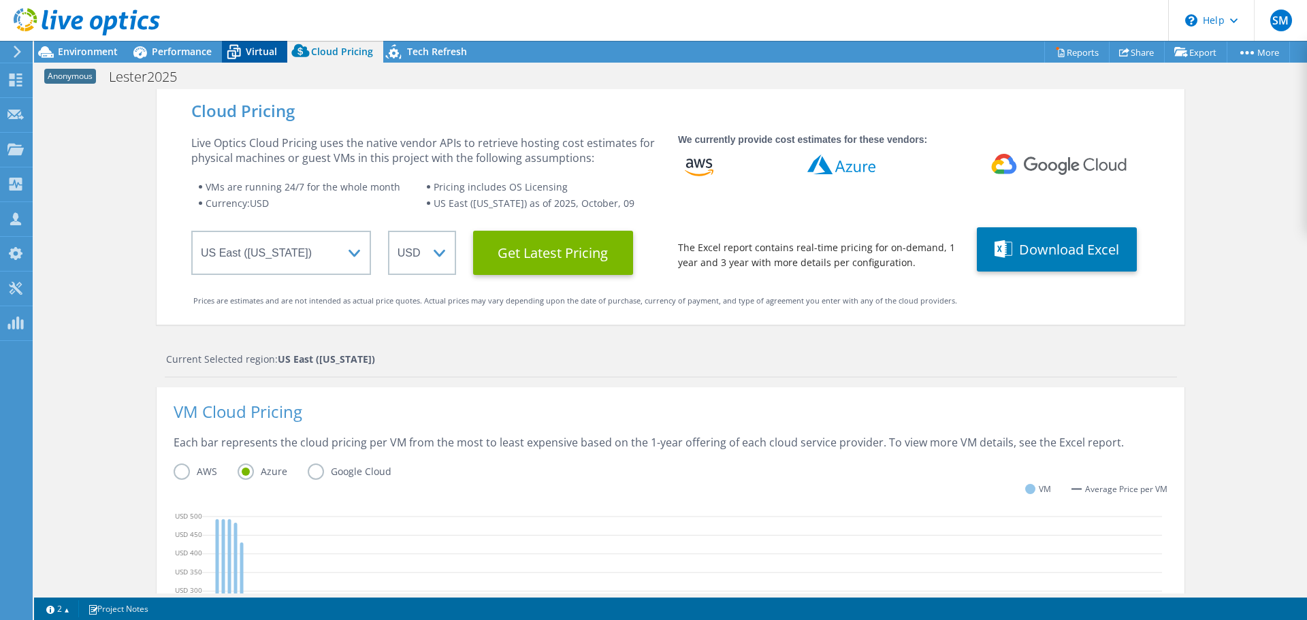
click at [259, 57] on span "Virtual" at bounding box center [261, 51] width 31 height 13
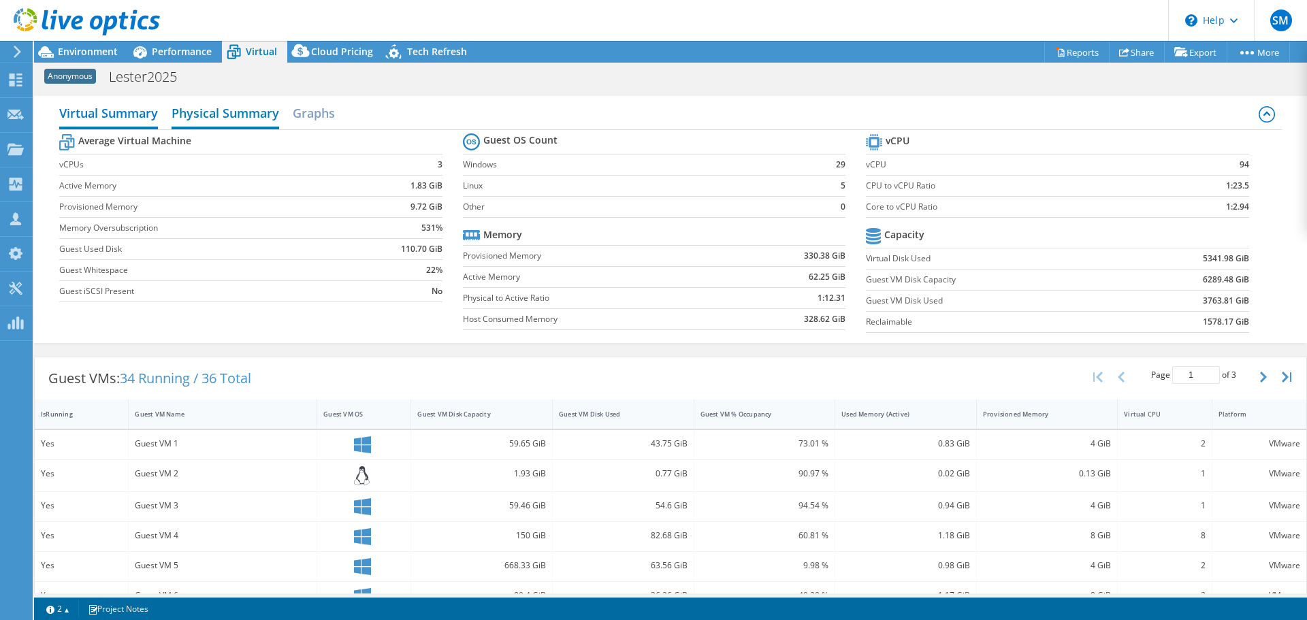
click at [213, 116] on h2 "Physical Summary" at bounding box center [226, 114] width 108 height 30
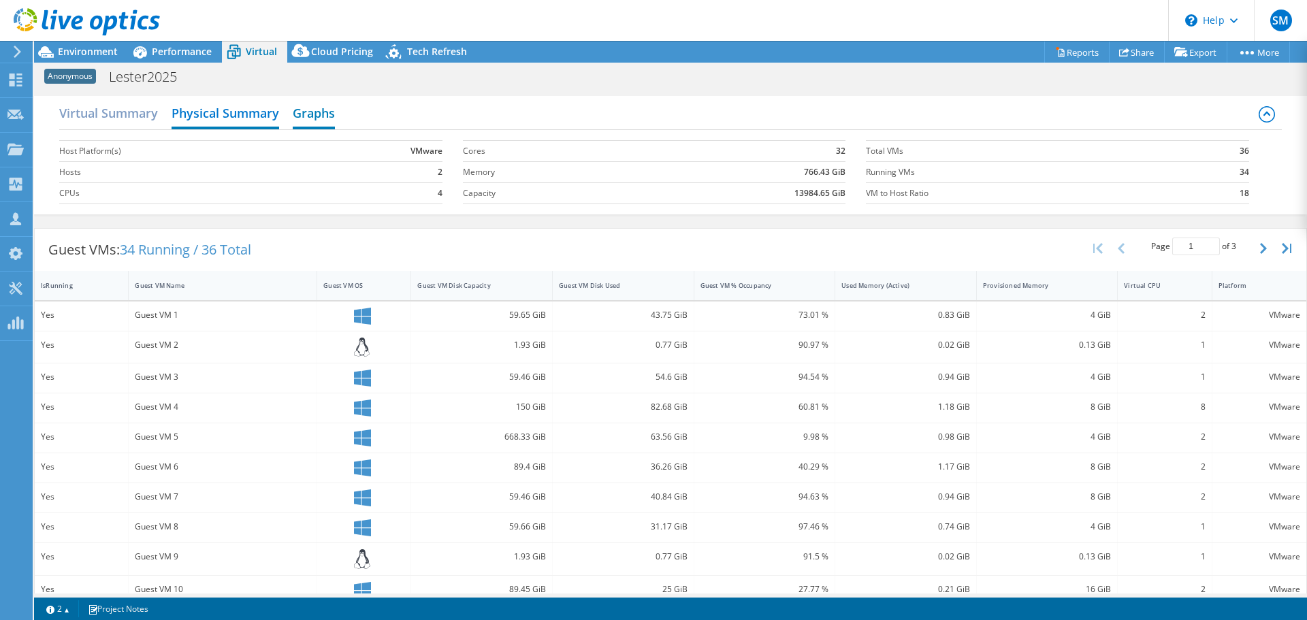
click at [293, 112] on h2 "Graphs" at bounding box center [314, 114] width 42 height 30
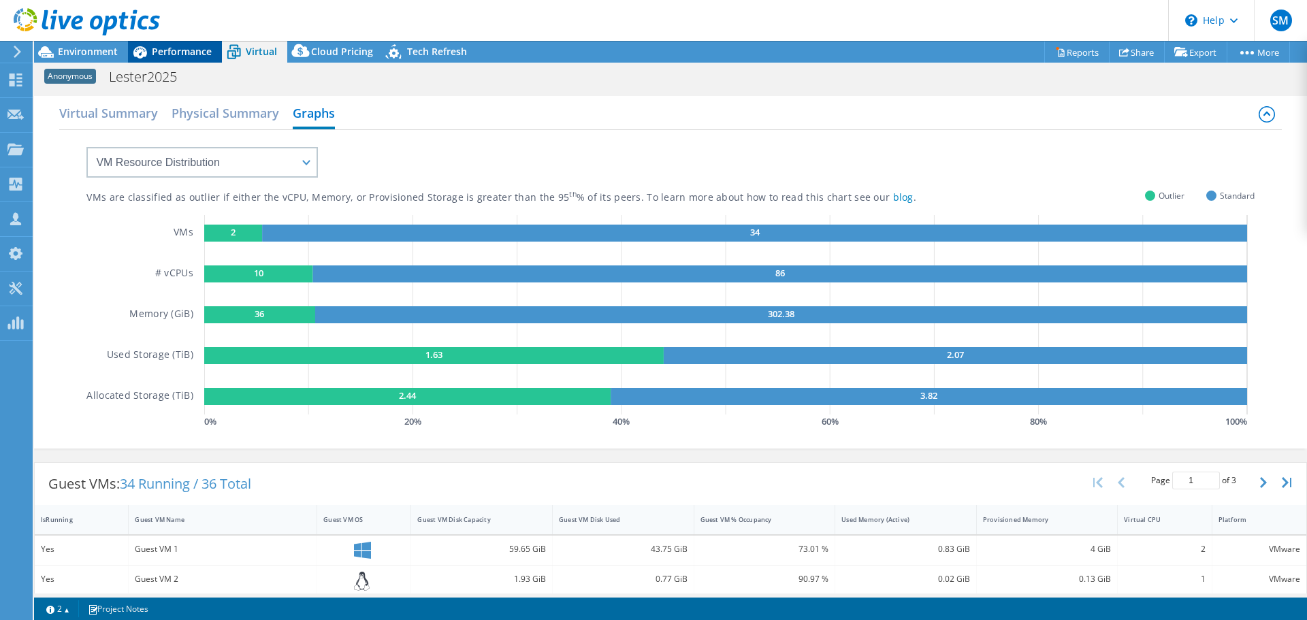
click at [197, 57] on span "Performance" at bounding box center [182, 51] width 60 height 13
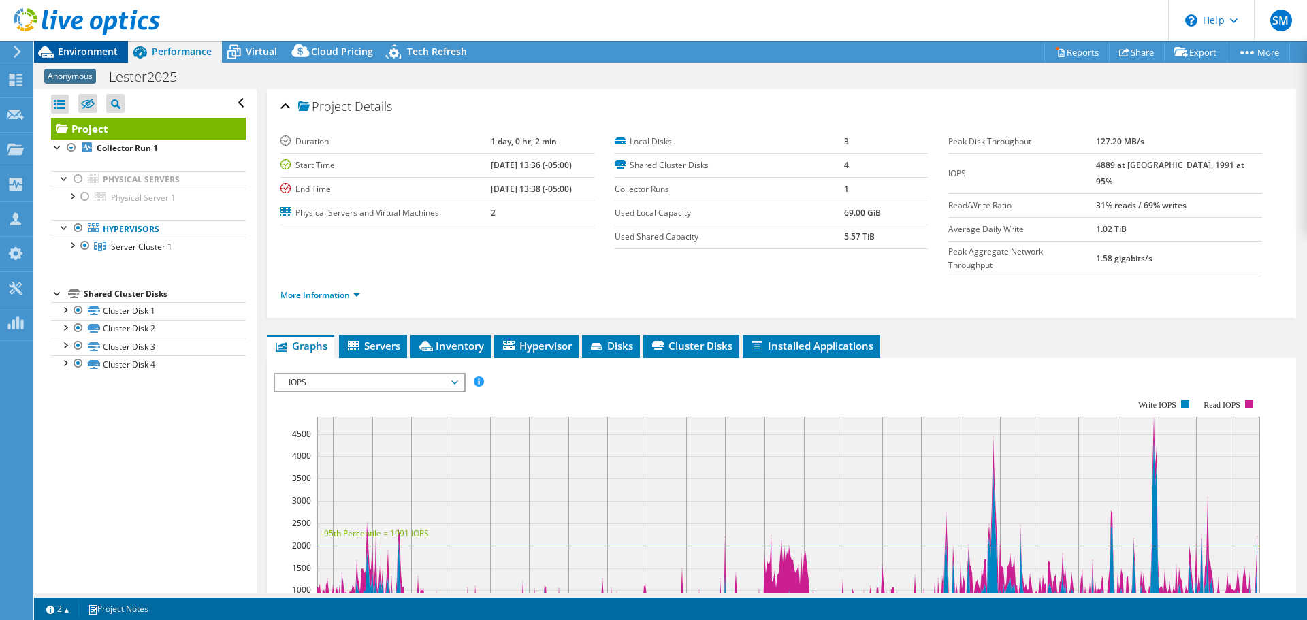
click at [103, 53] on span "Environment" at bounding box center [88, 51] width 60 height 13
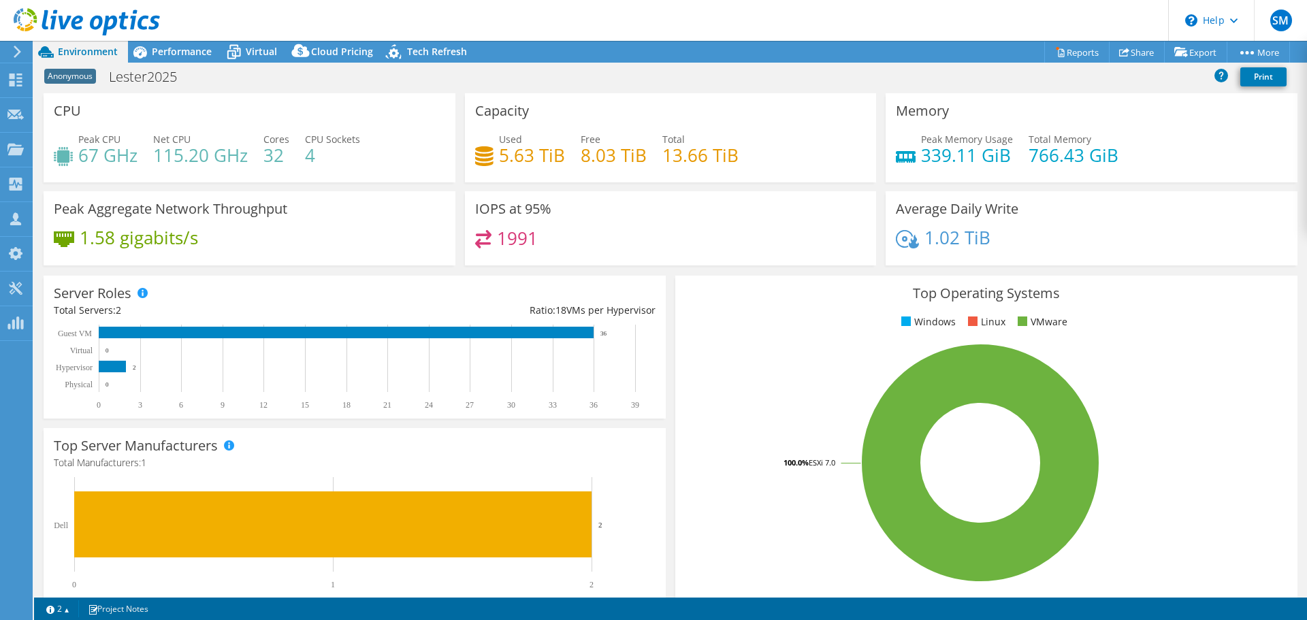
click at [558, 23] on header "SM Partner Team Member [PERSON_NAME] [PERSON_NAME][EMAIL_ADDRESS][PERSON_NAME][…" at bounding box center [653, 20] width 1307 height 41
